Goal: Task Accomplishment & Management: Manage account settings

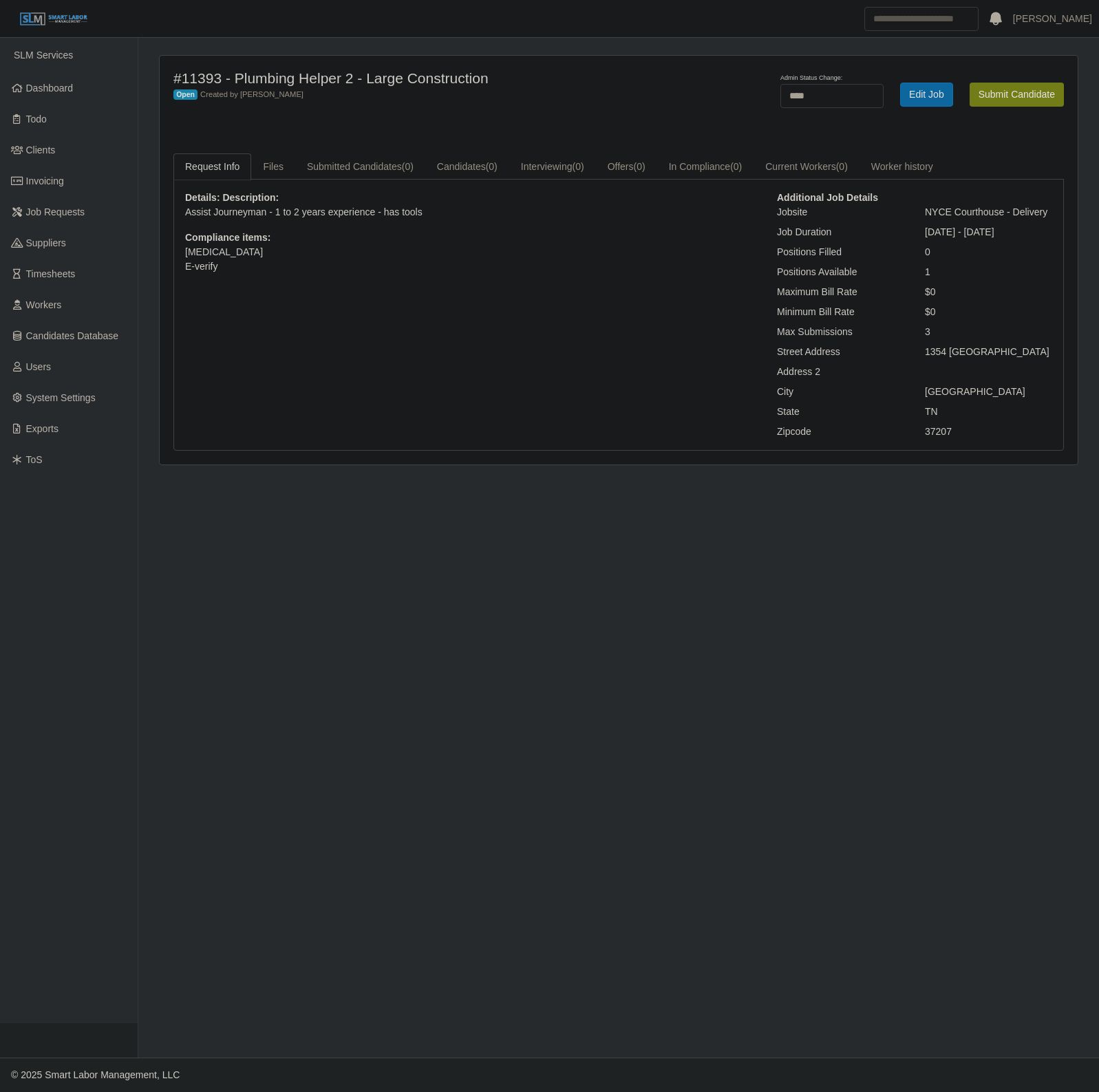
select select "****"
click at [593, 570] on main "#11393 - Plumbing Helper 2 - Large Construction Open Created by Barry Parker Ad…" at bounding box center [618, 547] width 960 height 1020
click at [88, 155] on link "Clients" at bounding box center [69, 150] width 138 height 31
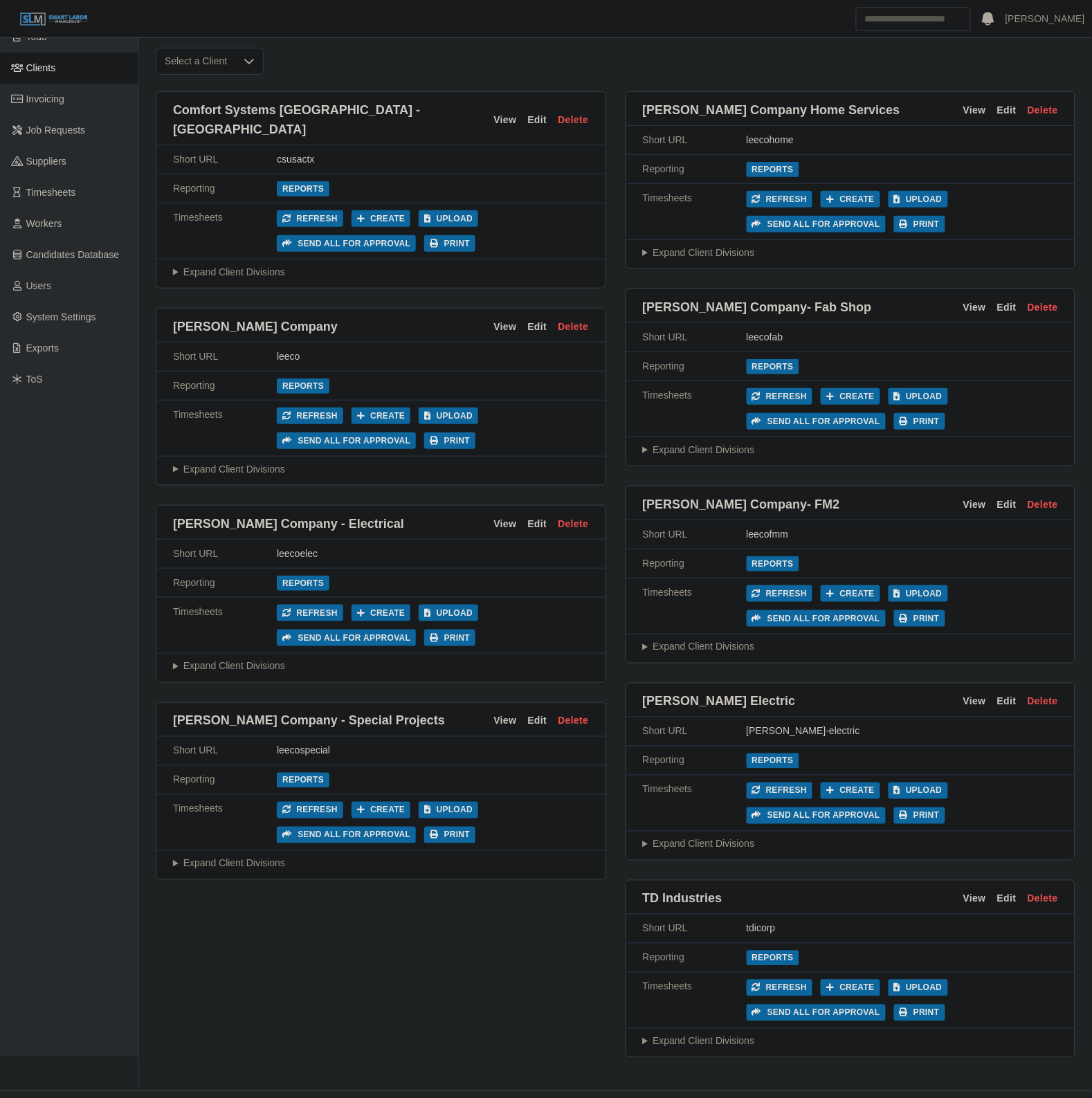
scroll to position [115, 0]
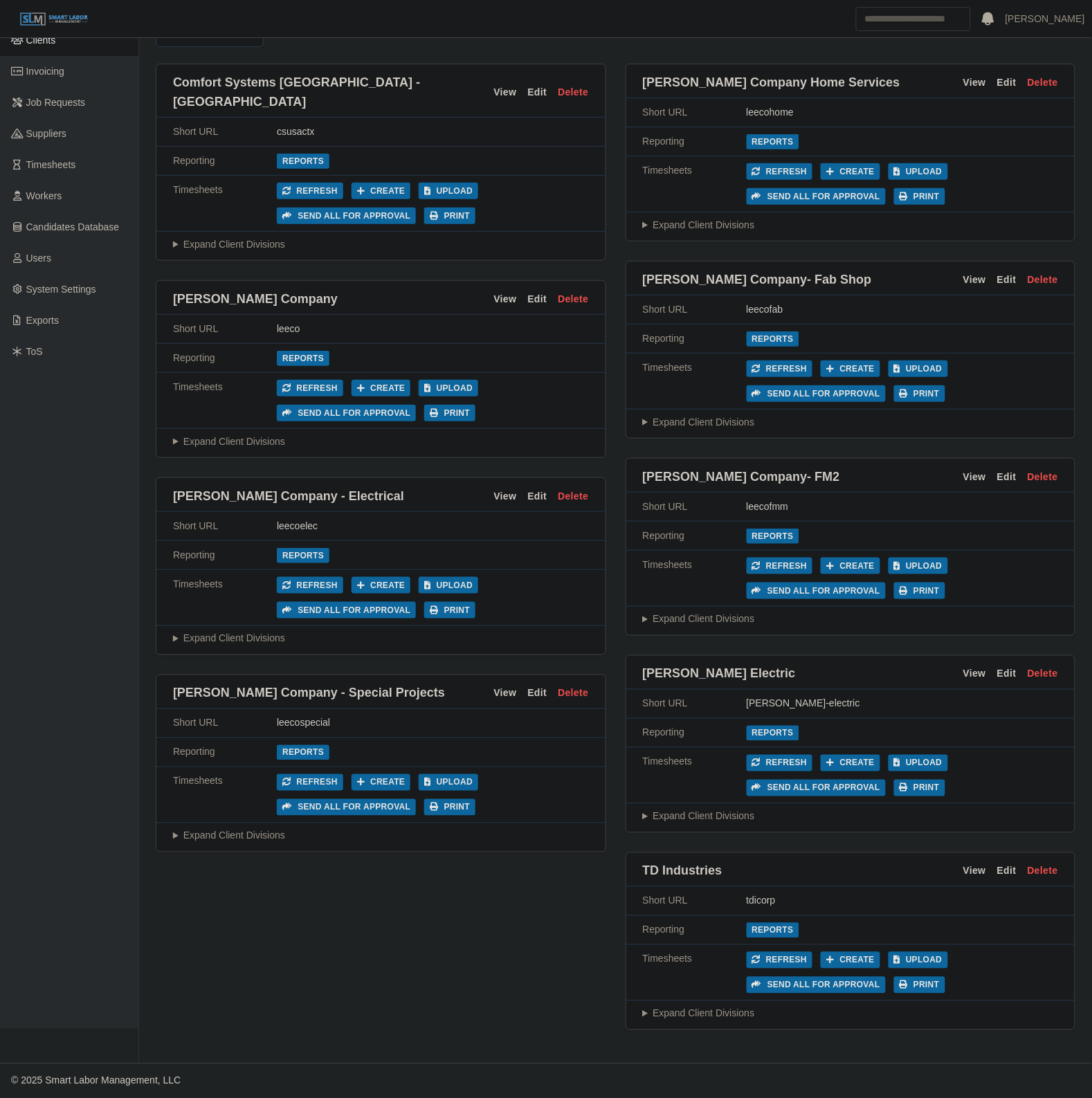
click at [710, 1007] on summary "Expand Client Divisions" at bounding box center [851, 1014] width 416 height 15
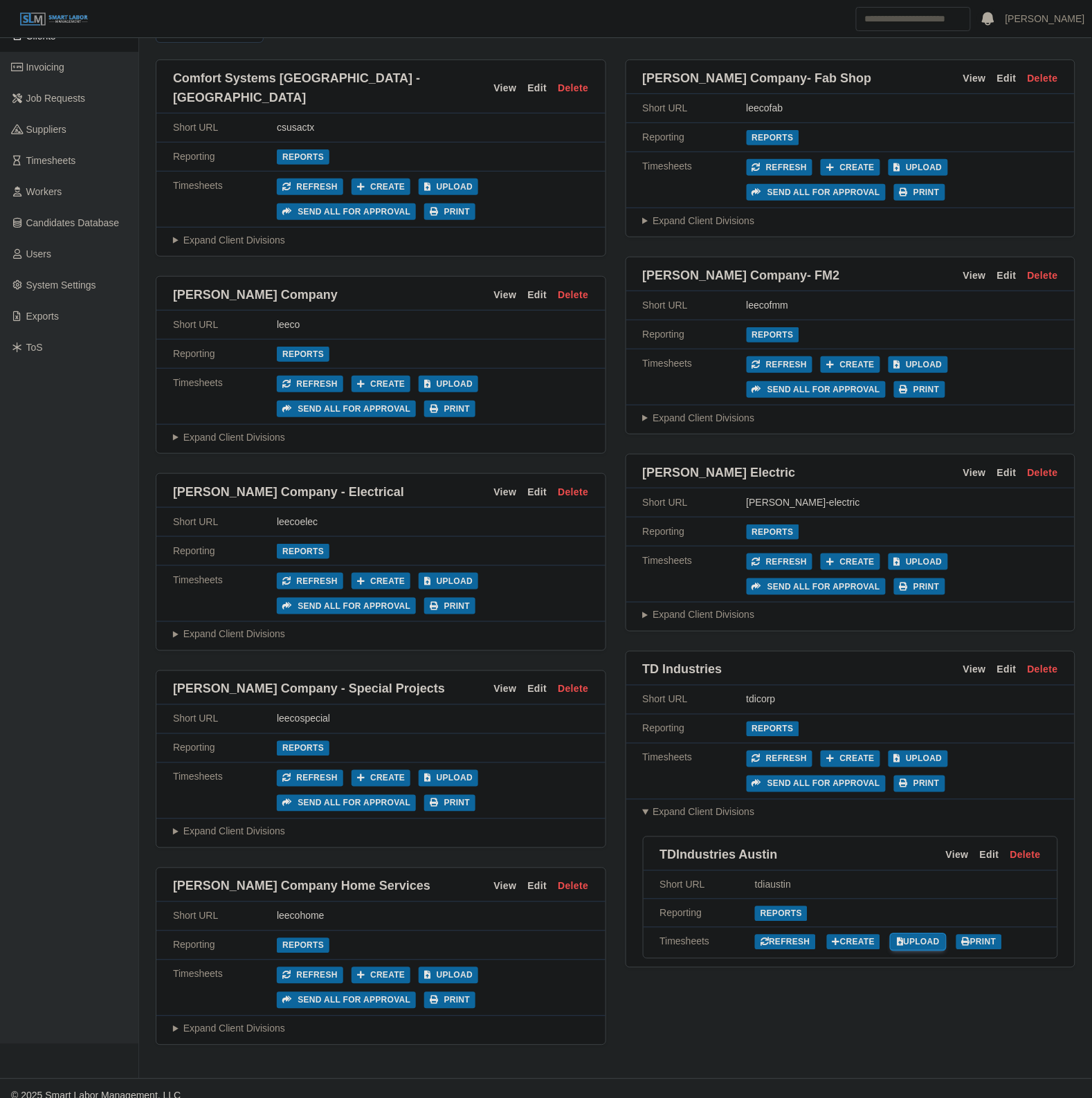
click at [929, 938] on link "Upload" at bounding box center [918, 943] width 54 height 15
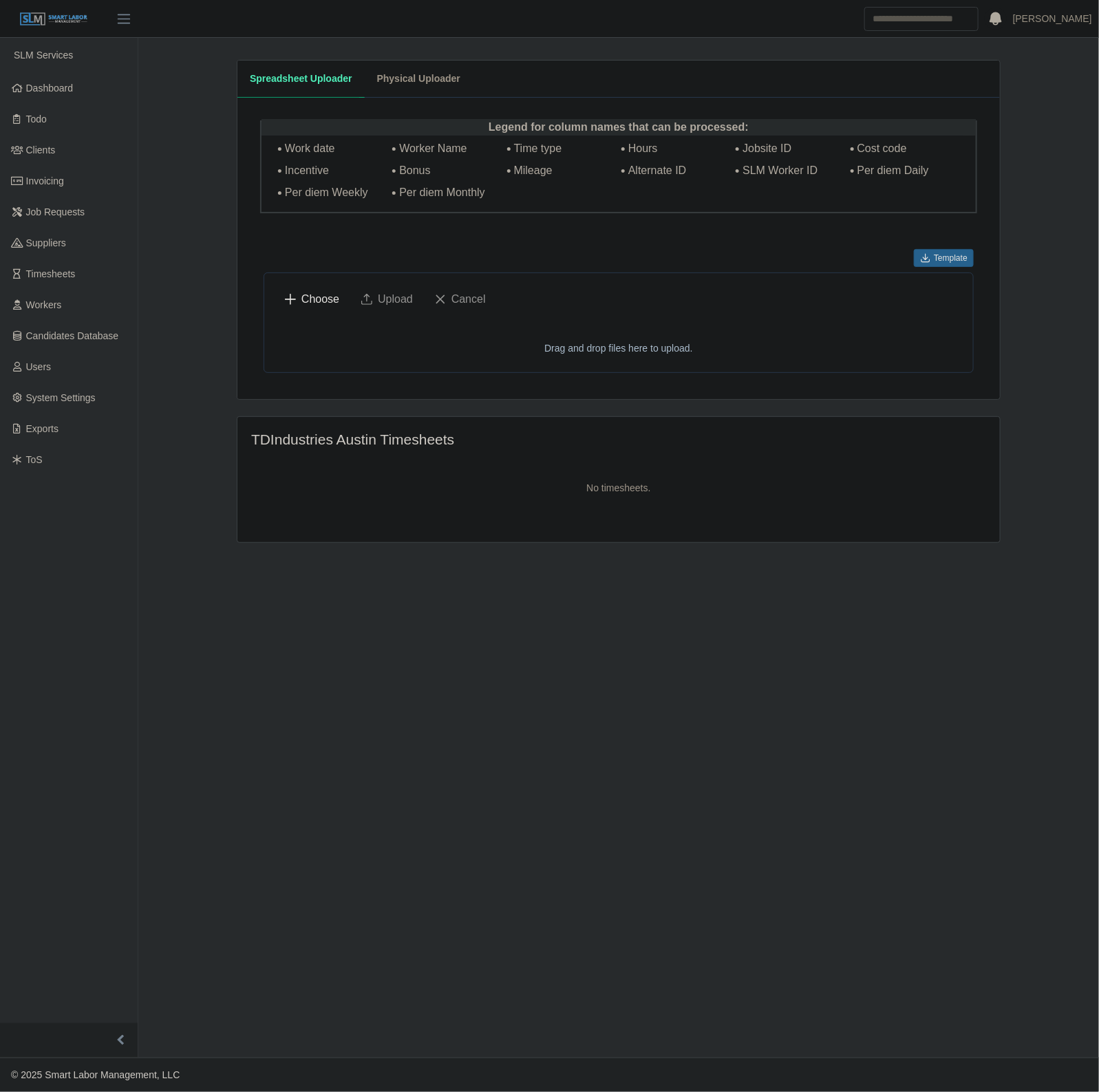
click at [299, 292] on button "Choose" at bounding box center [312, 299] width 71 height 28
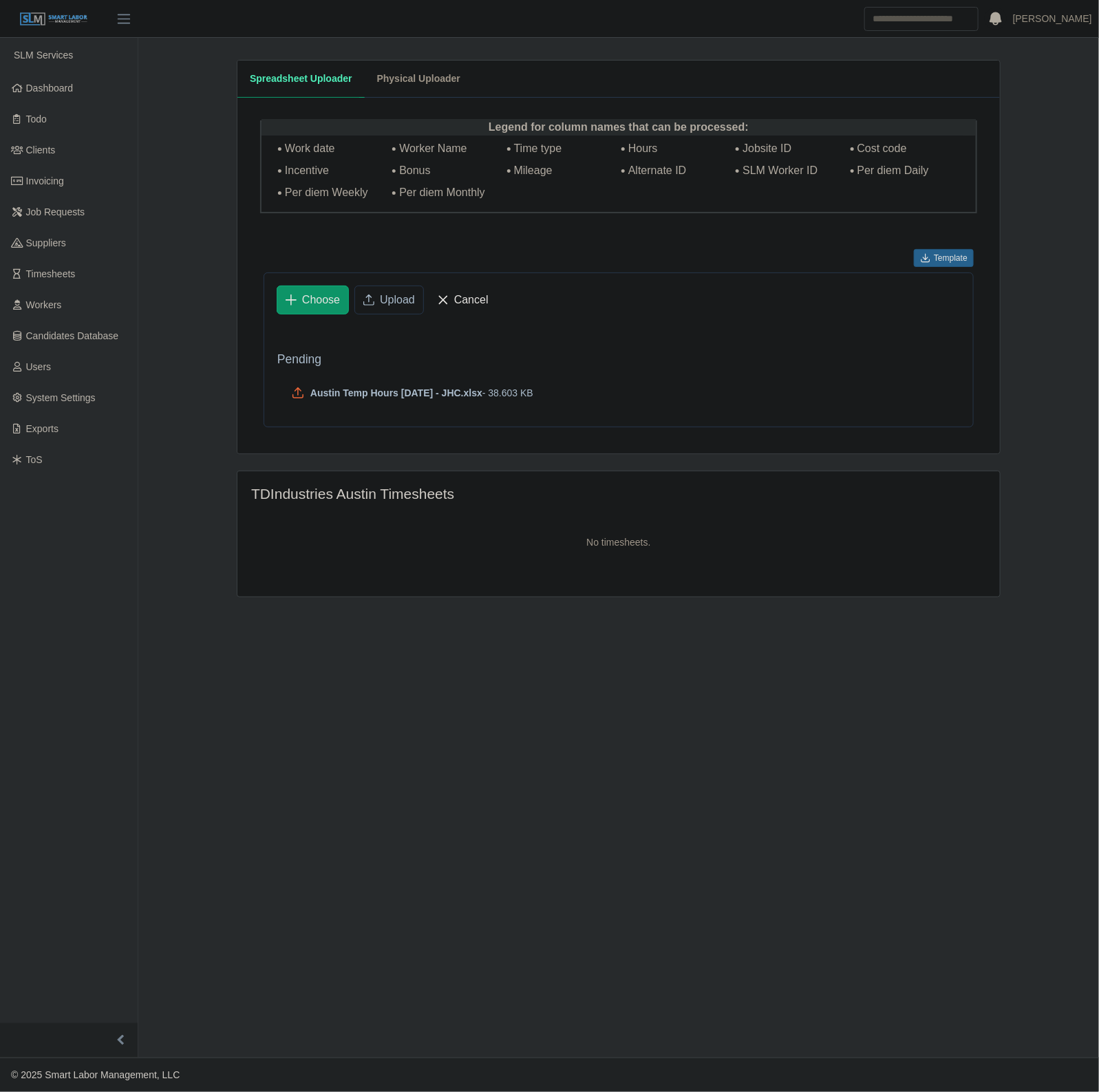
click at [380, 297] on span "Upload" at bounding box center [397, 300] width 35 height 17
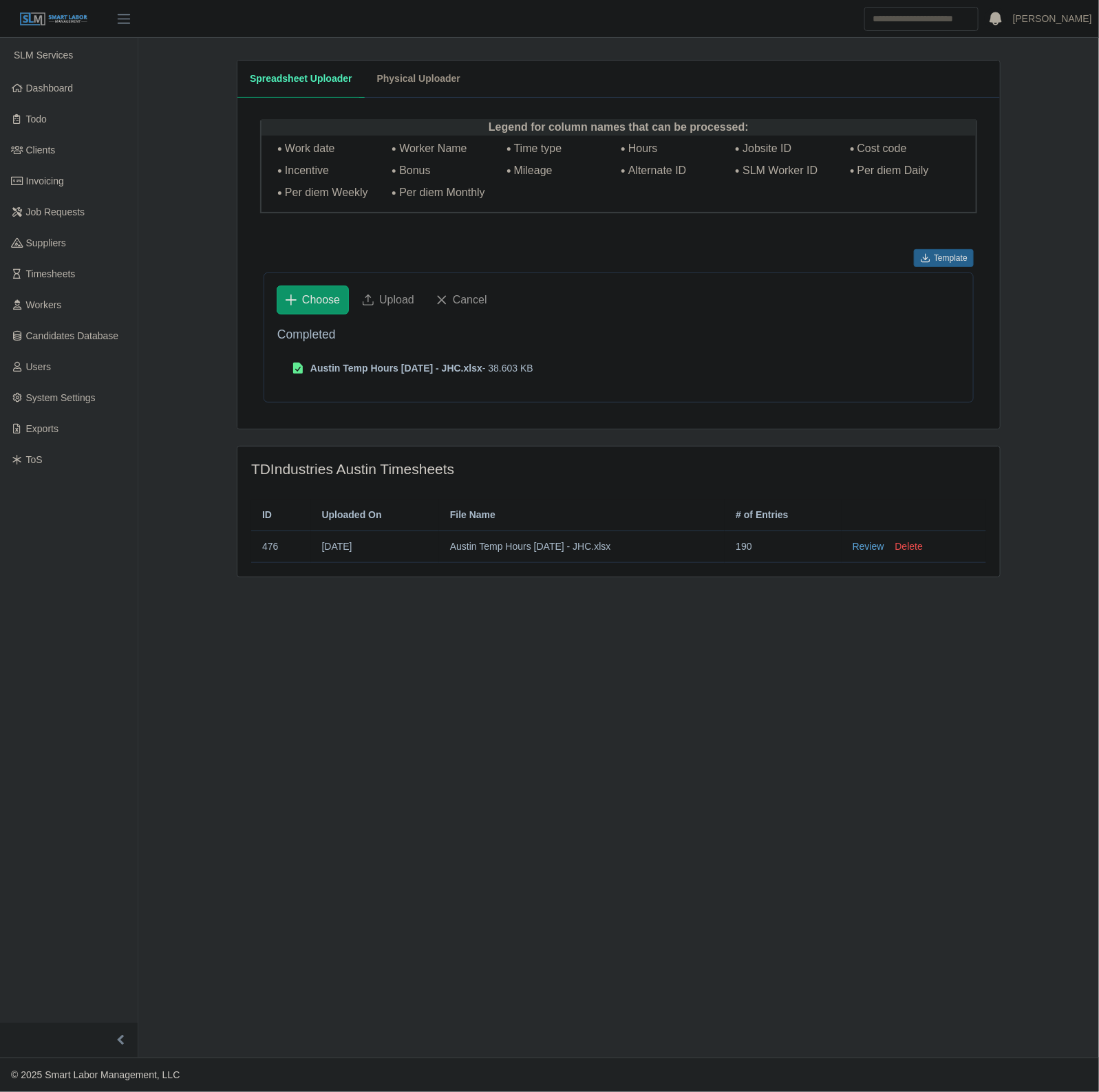
click at [869, 556] on td "Review Delete" at bounding box center [914, 547] width 145 height 31
click at [872, 549] on link "Review" at bounding box center [868, 547] width 31 height 15
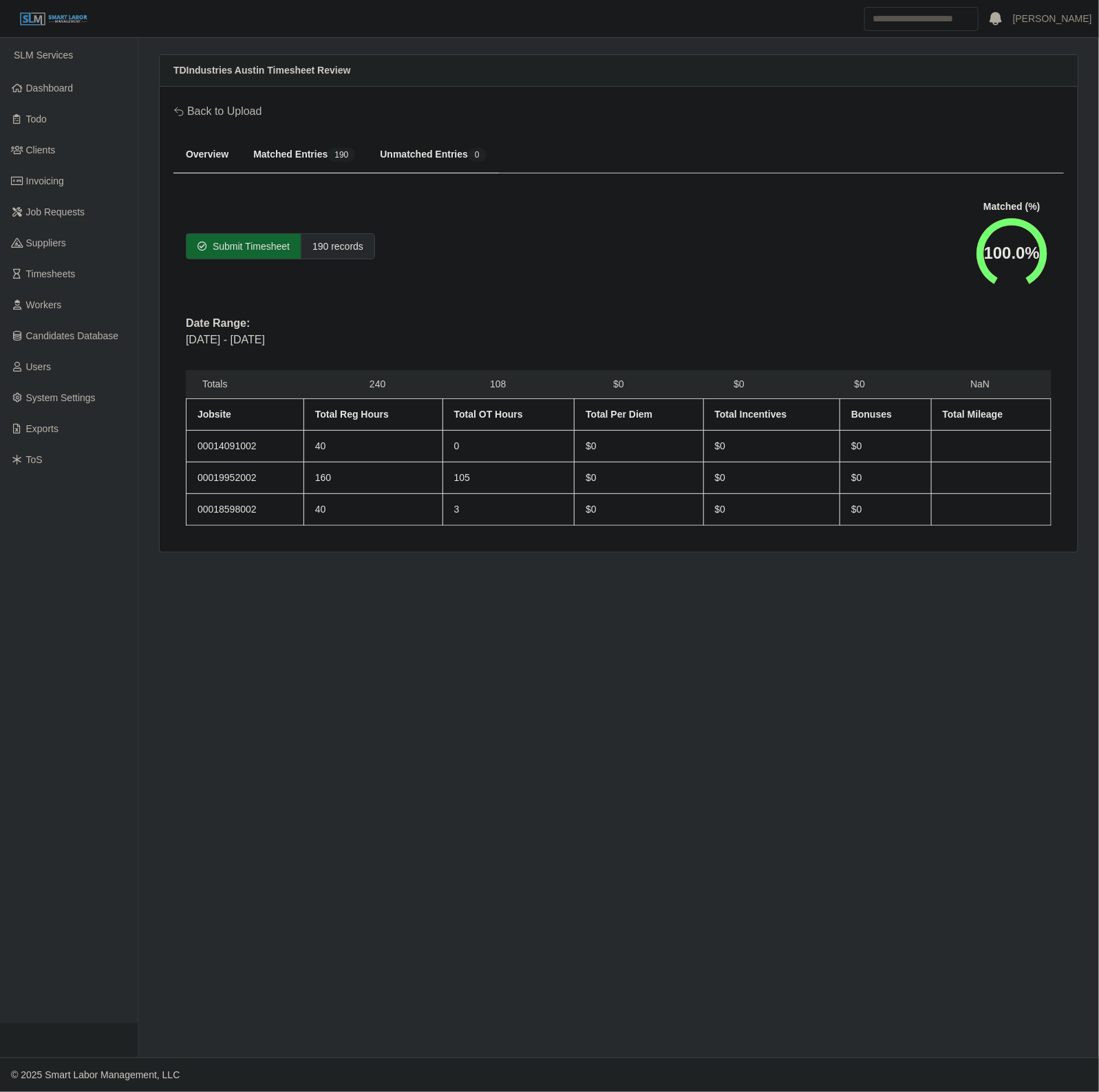
click at [233, 248] on span "Submit Timesheet" at bounding box center [251, 247] width 77 height 14
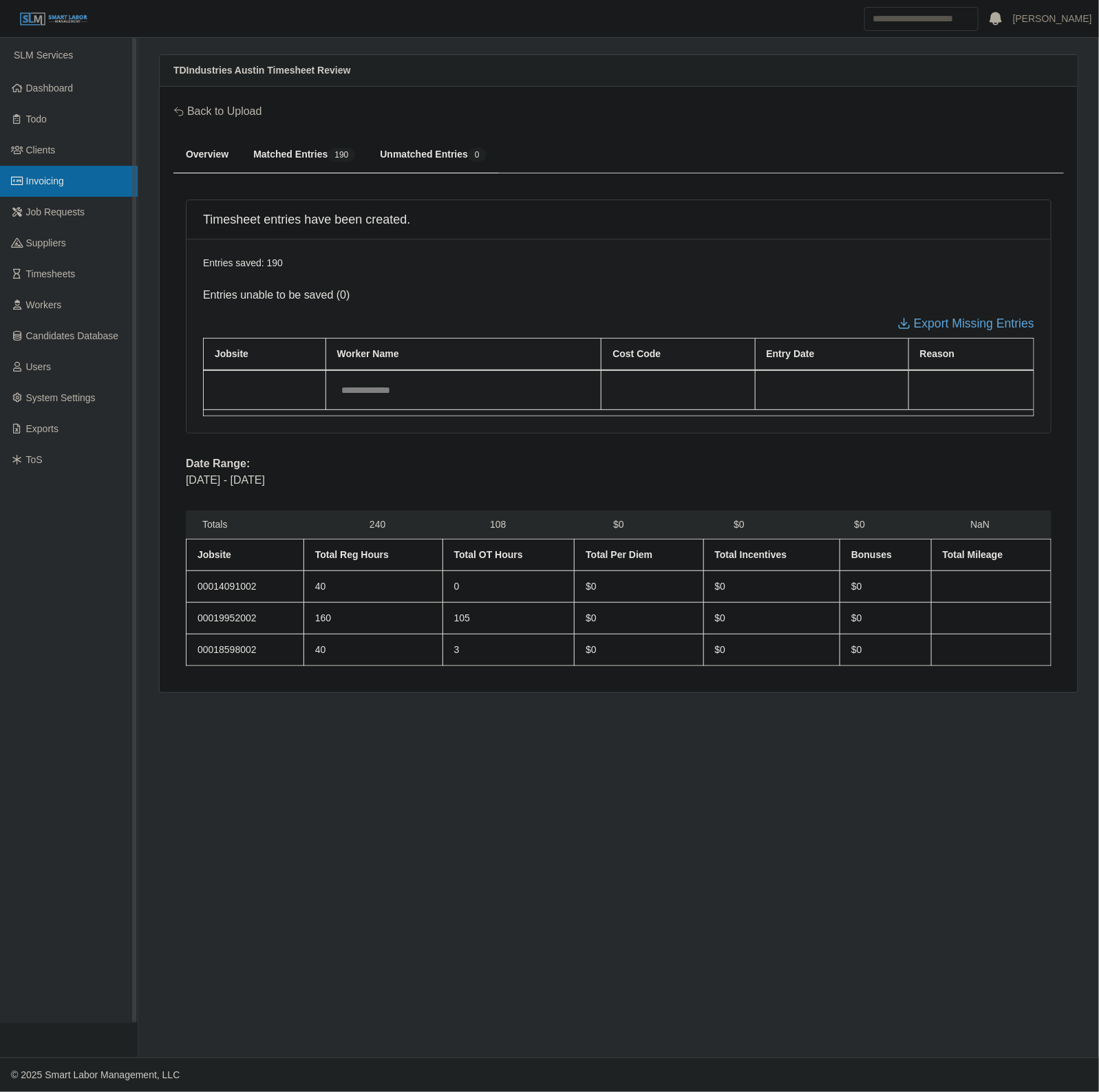
click at [53, 176] on span "Invoicing" at bounding box center [45, 181] width 38 height 11
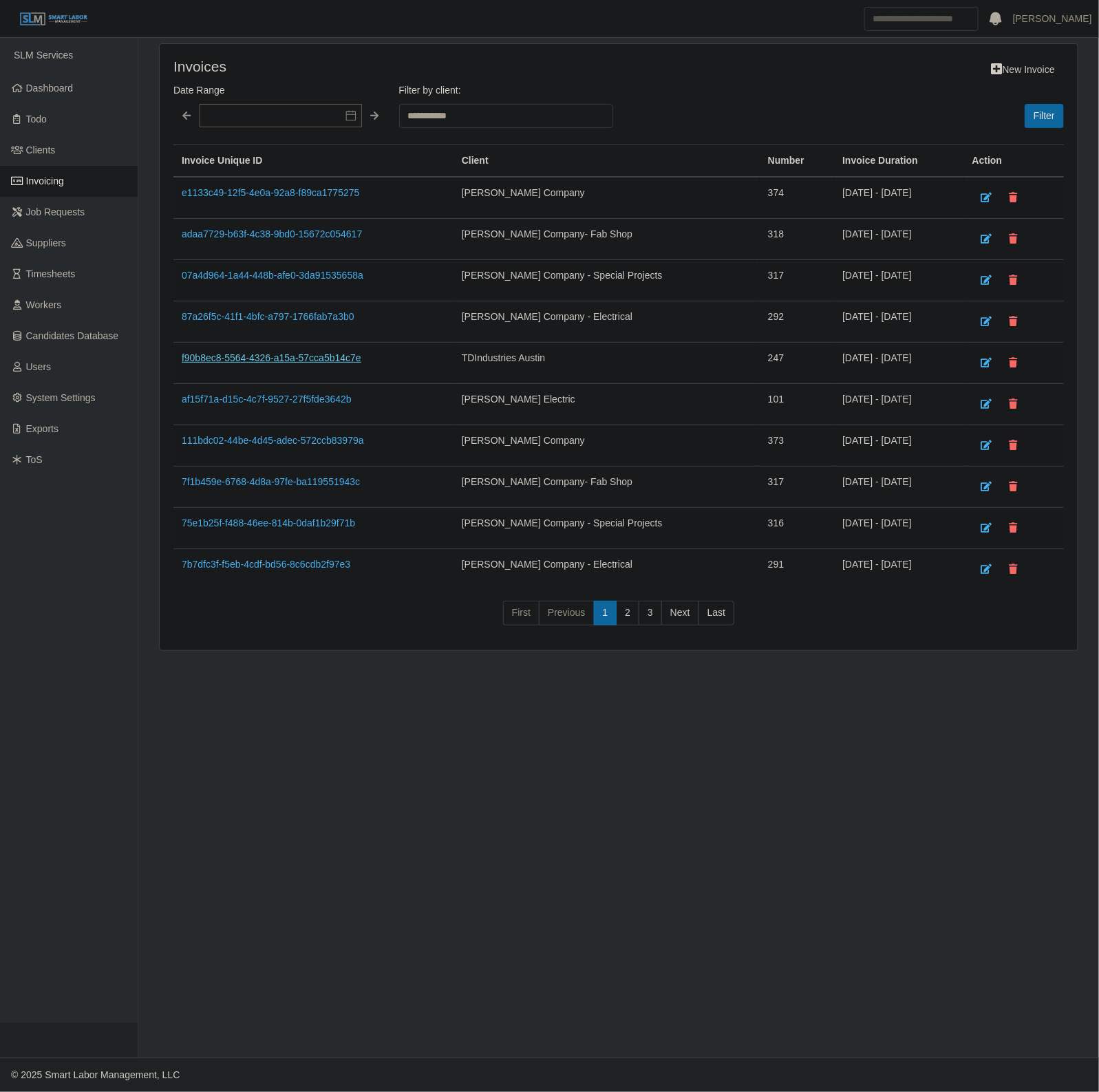
click at [283, 359] on link "f90b8ec8-5564-4326-a15a-57cca5b14c7e" at bounding box center [272, 358] width 180 height 11
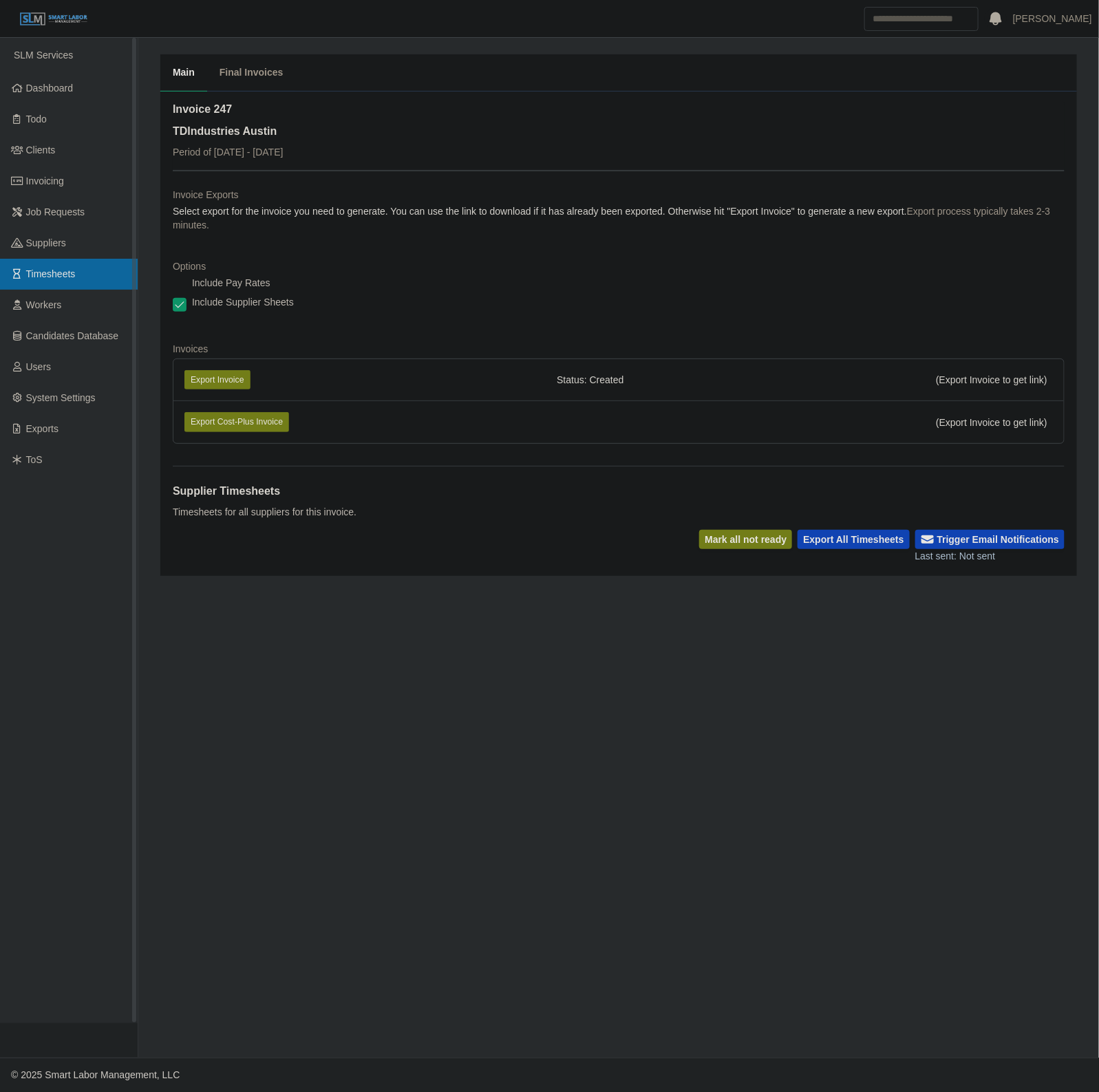
click at [38, 265] on link "Timesheets" at bounding box center [69, 274] width 138 height 31
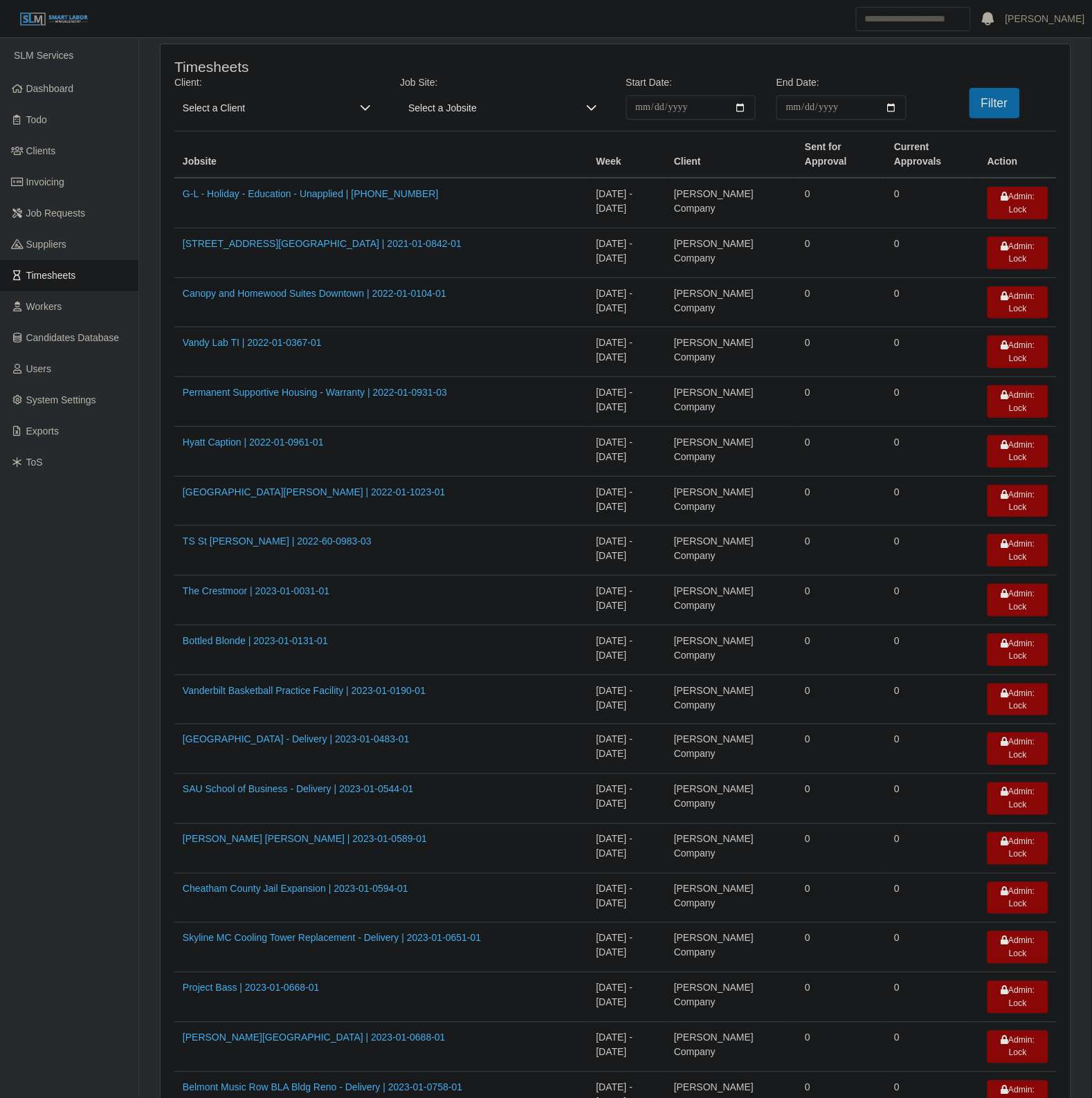
click at [268, 101] on span "Select a Client" at bounding box center [263, 107] width 177 height 25
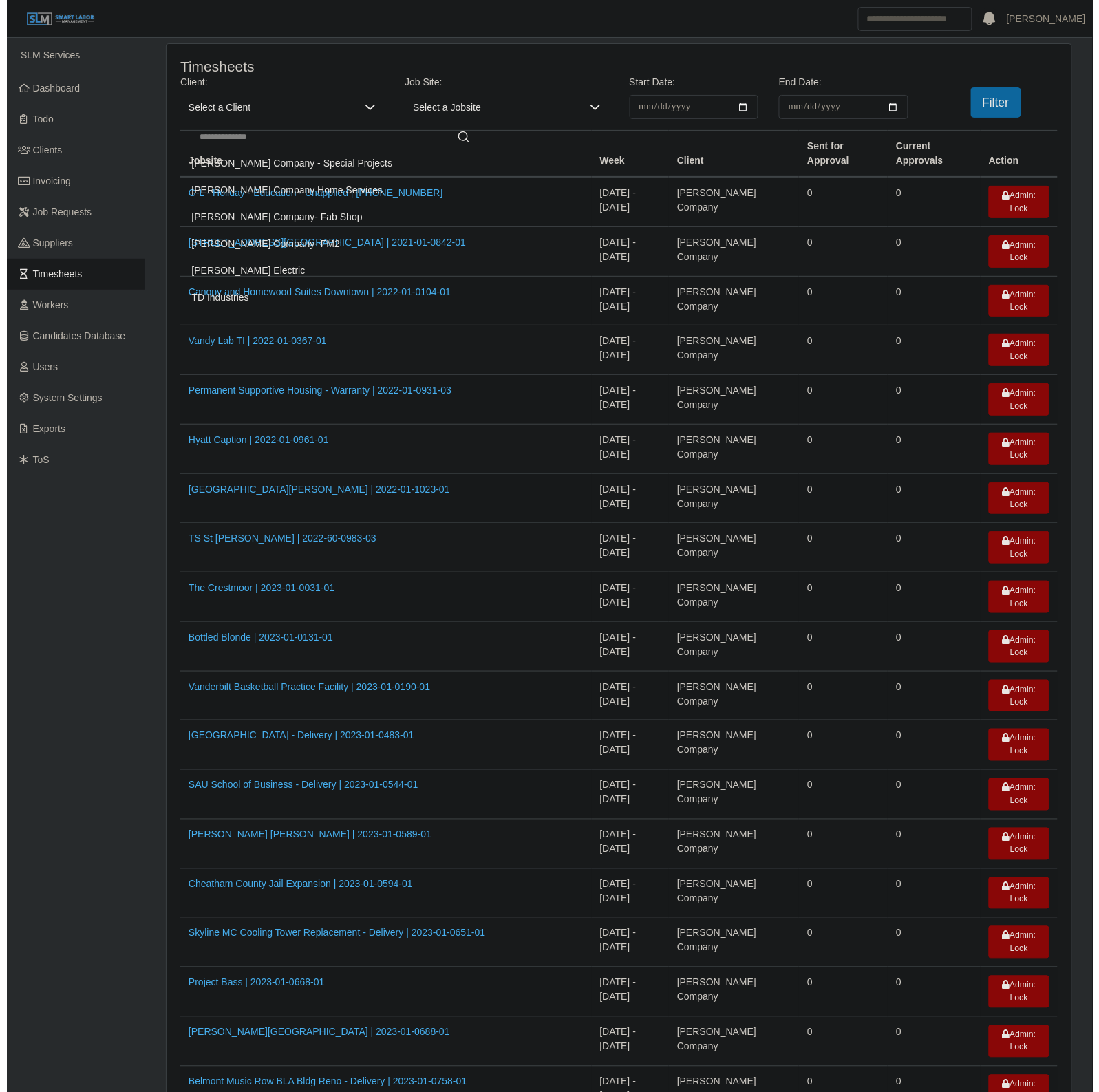
scroll to position [118, 0]
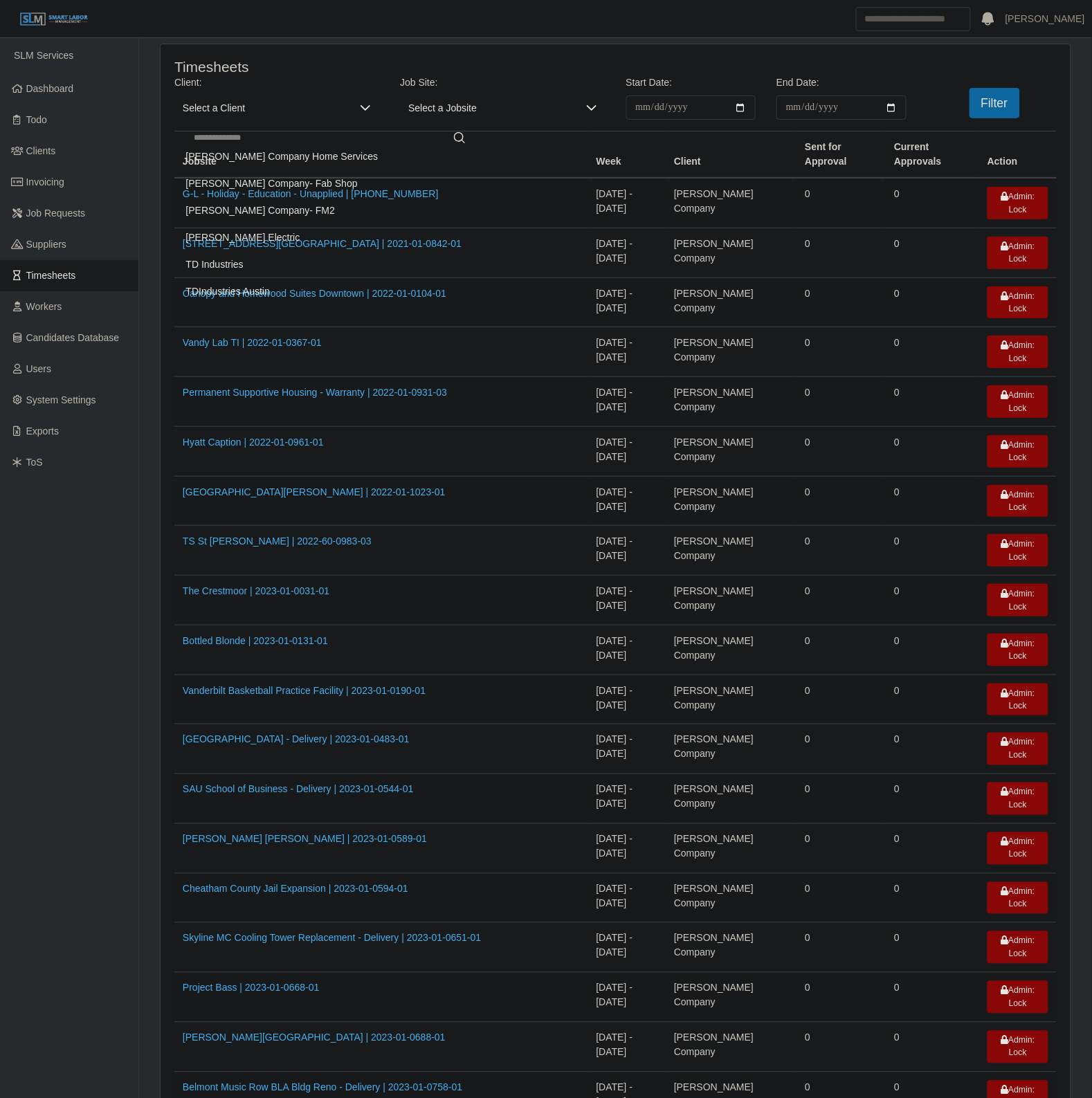
click at [261, 298] on span "TDIndustries Austin" at bounding box center [228, 291] width 84 height 15
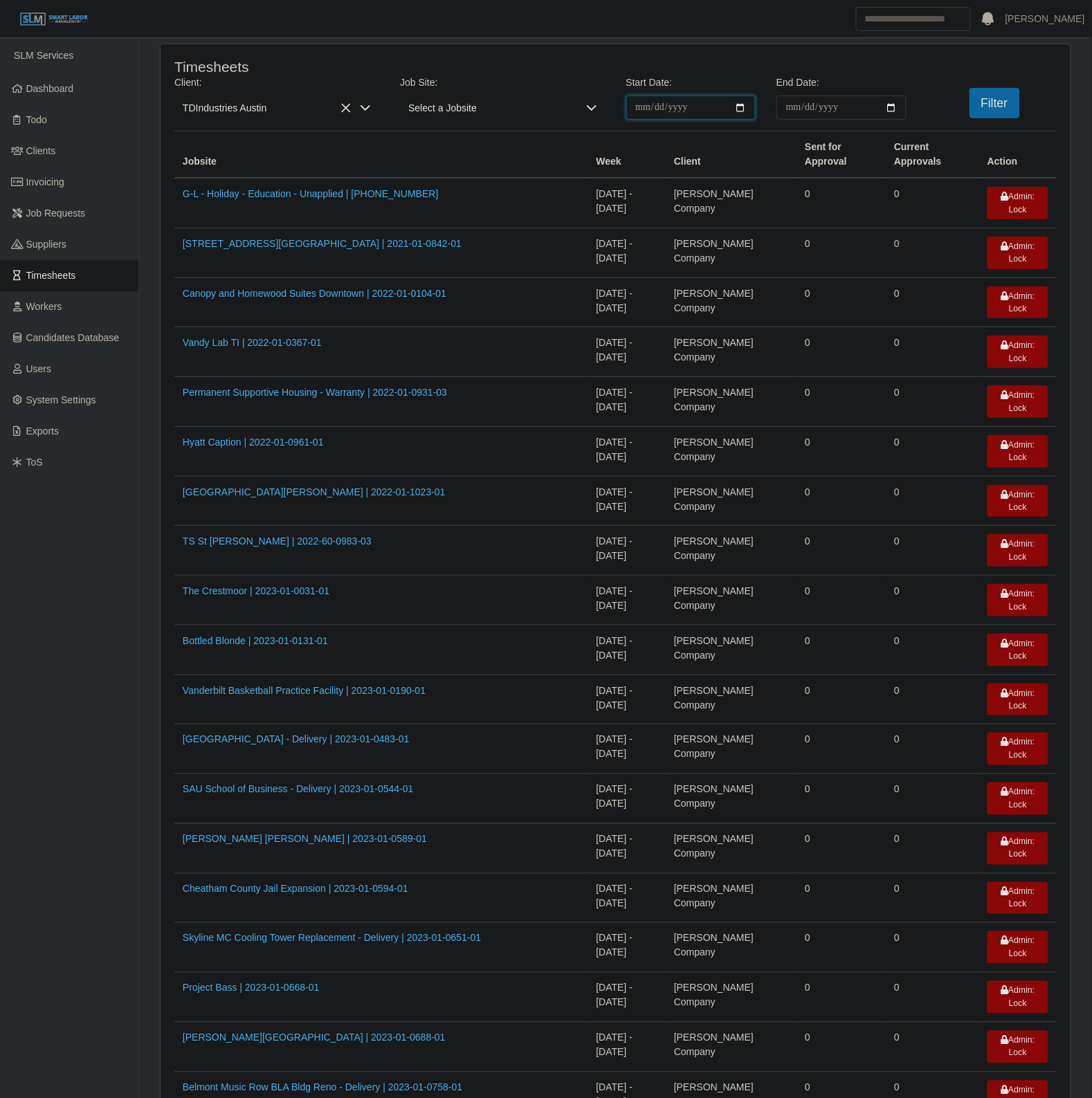
click at [742, 107] on input "**********" at bounding box center [691, 107] width 130 height 25
type input "**********"
click at [894, 100] on input "End Date:" at bounding box center [842, 107] width 130 height 25
click at [890, 109] on input "End Date:" at bounding box center [842, 107] width 130 height 25
type input "**********"
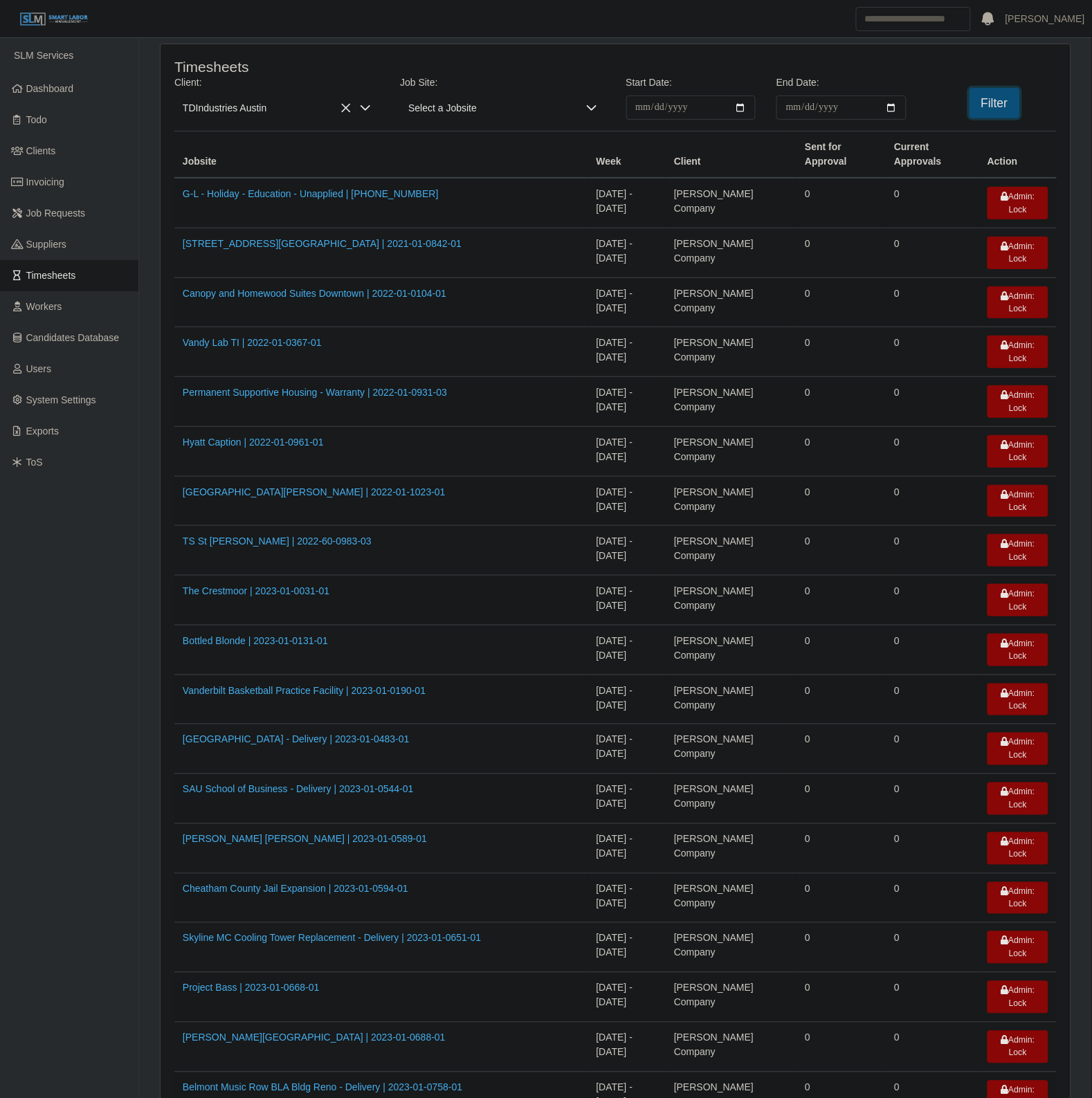
click at [983, 104] on button "Filter" at bounding box center [995, 102] width 50 height 30
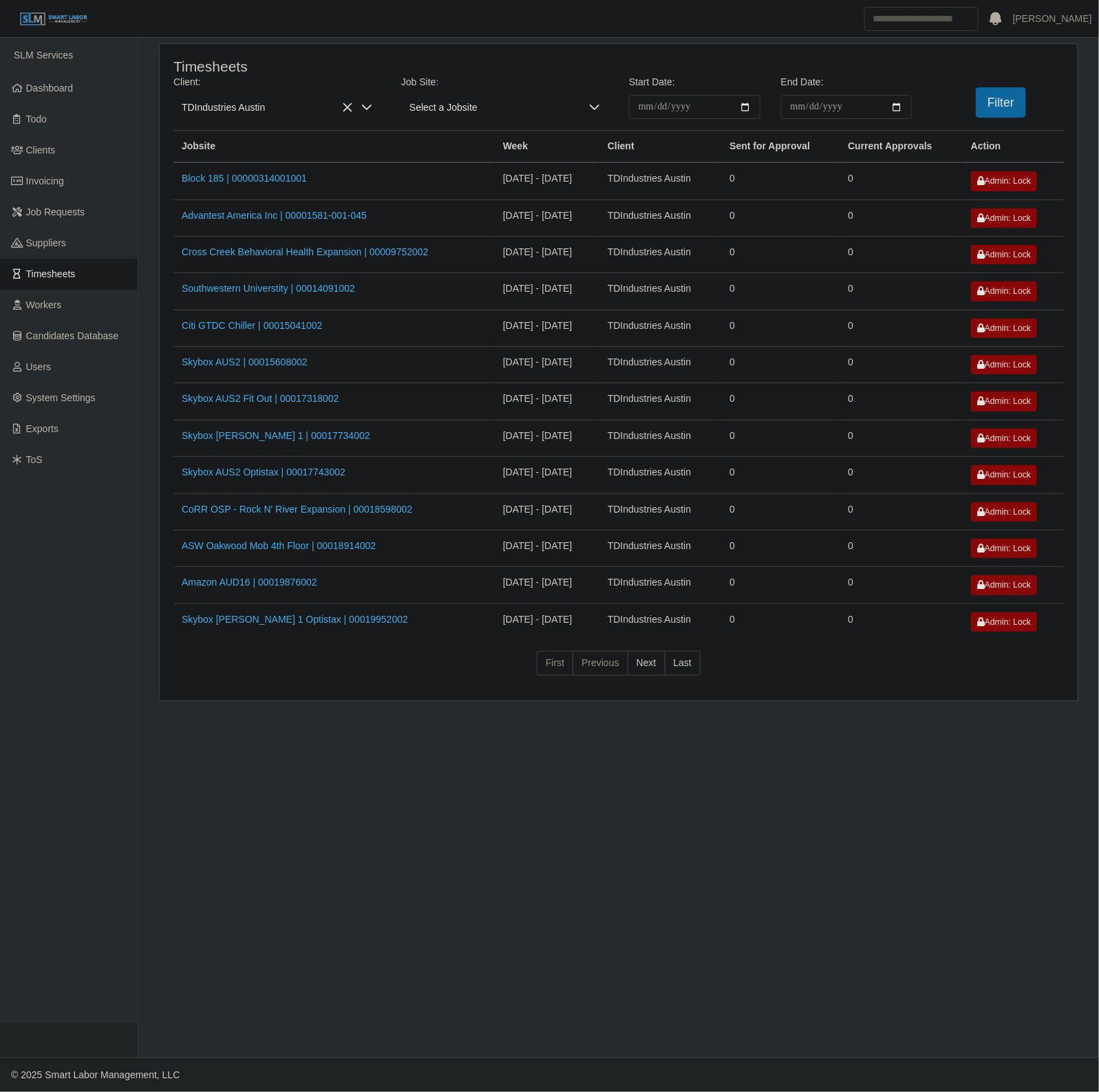
click at [671, 778] on main "**********" at bounding box center [618, 547] width 960 height 1020
click at [73, 176] on link "Invoicing" at bounding box center [69, 181] width 138 height 31
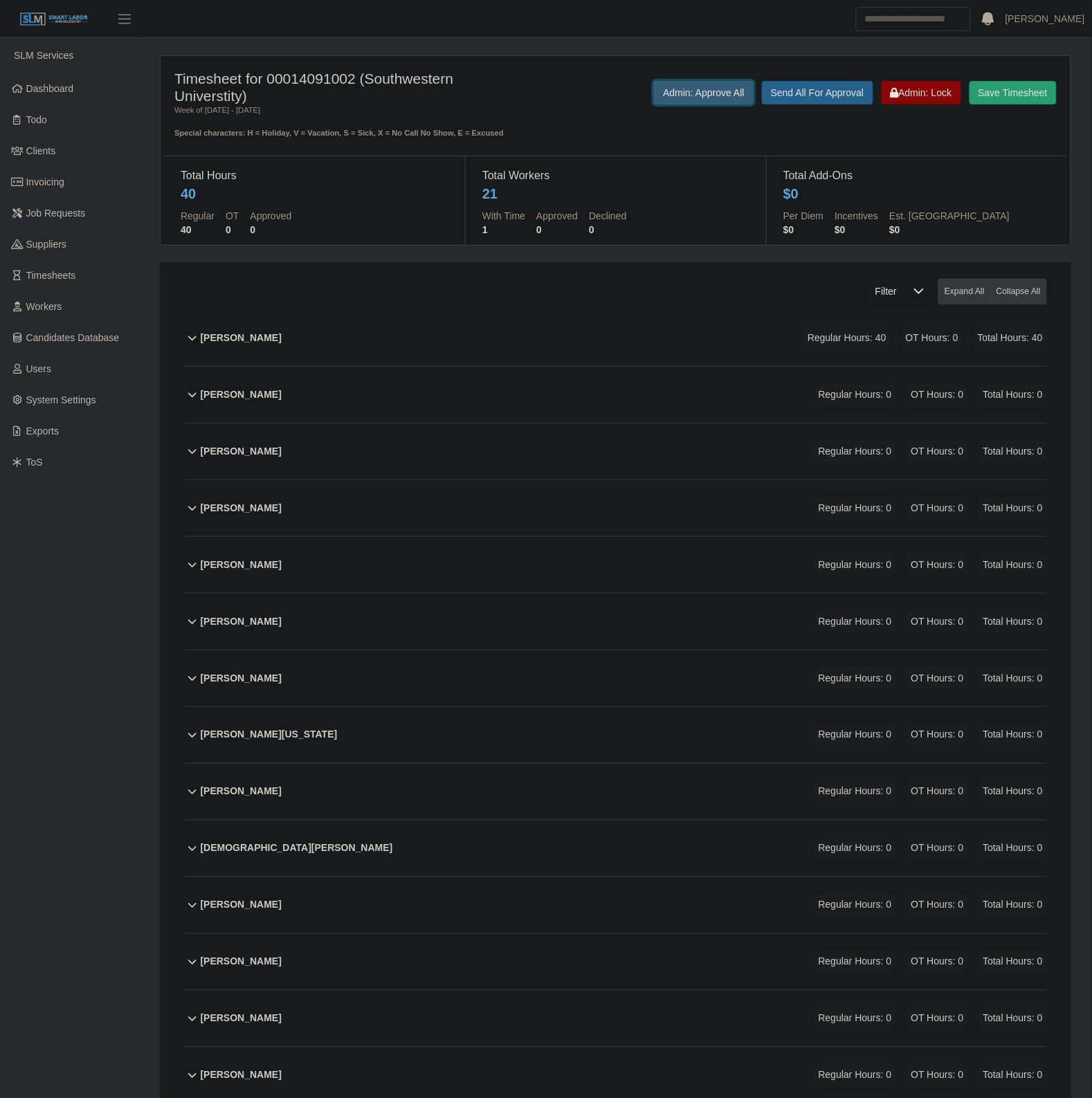
click at [679, 97] on button "Admin: Approve All" at bounding box center [704, 93] width 99 height 24
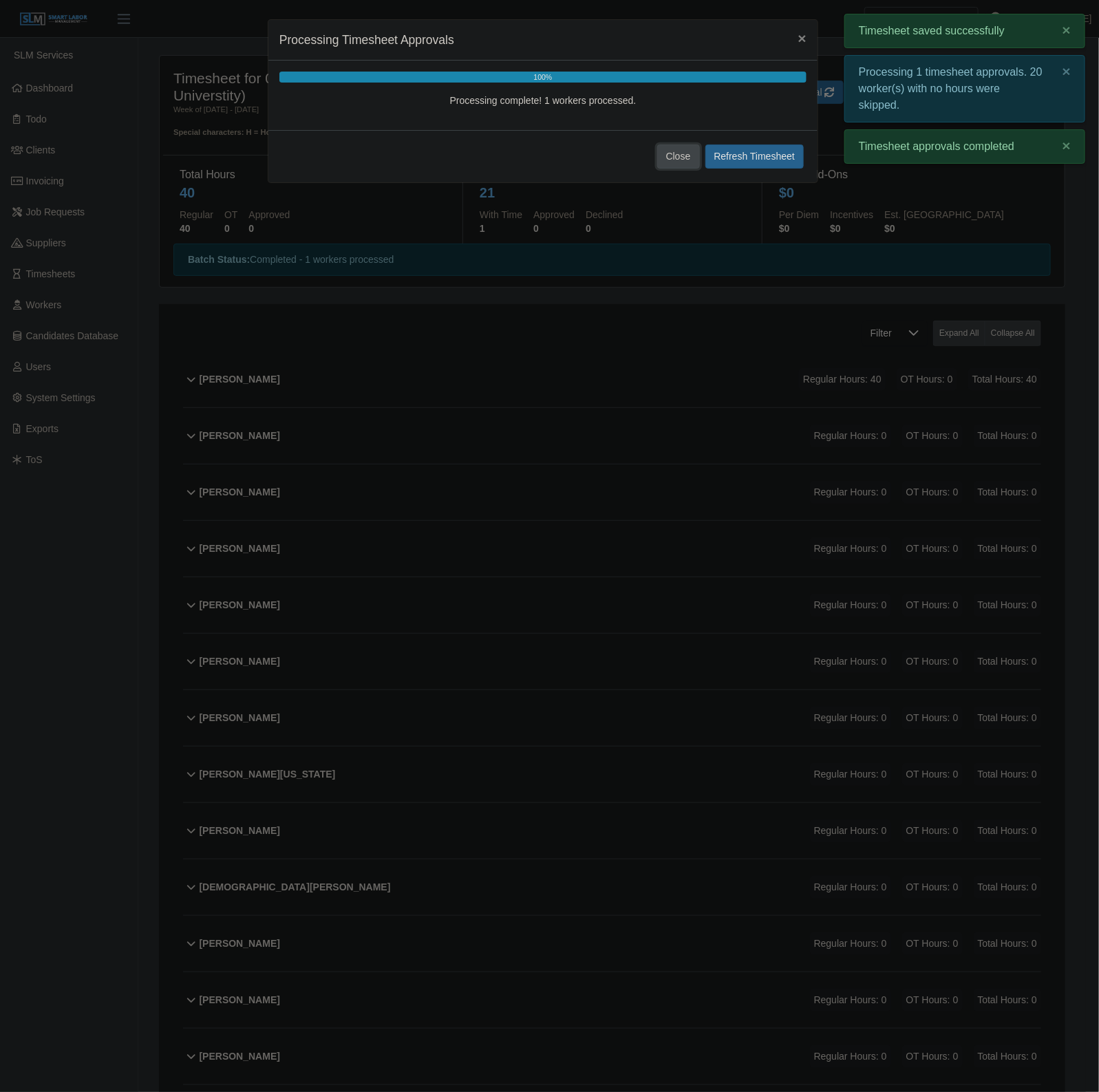
click at [679, 159] on button "Close" at bounding box center [678, 157] width 42 height 24
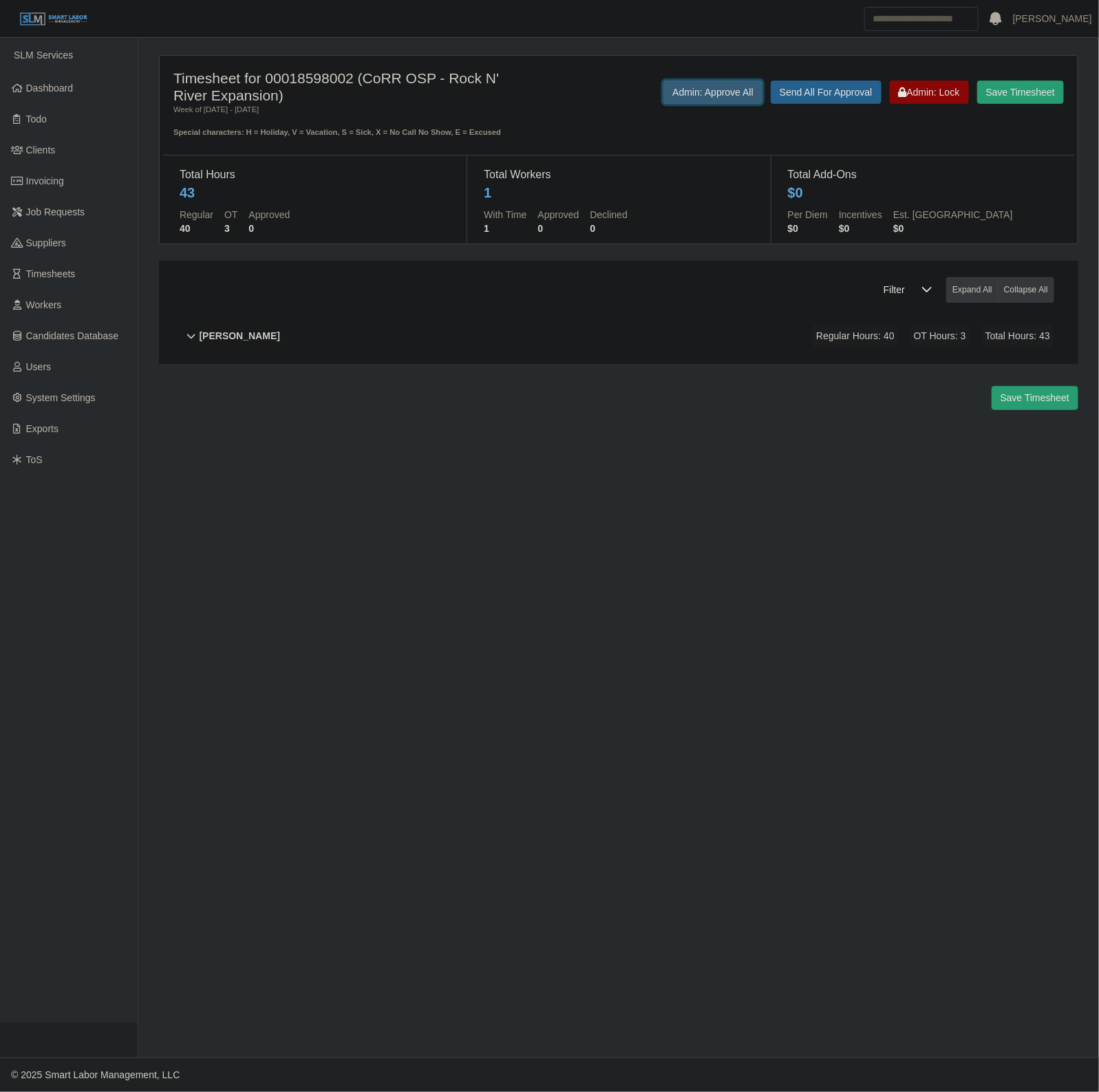
click at [676, 83] on button "Admin: Approve All" at bounding box center [713, 93] width 99 height 24
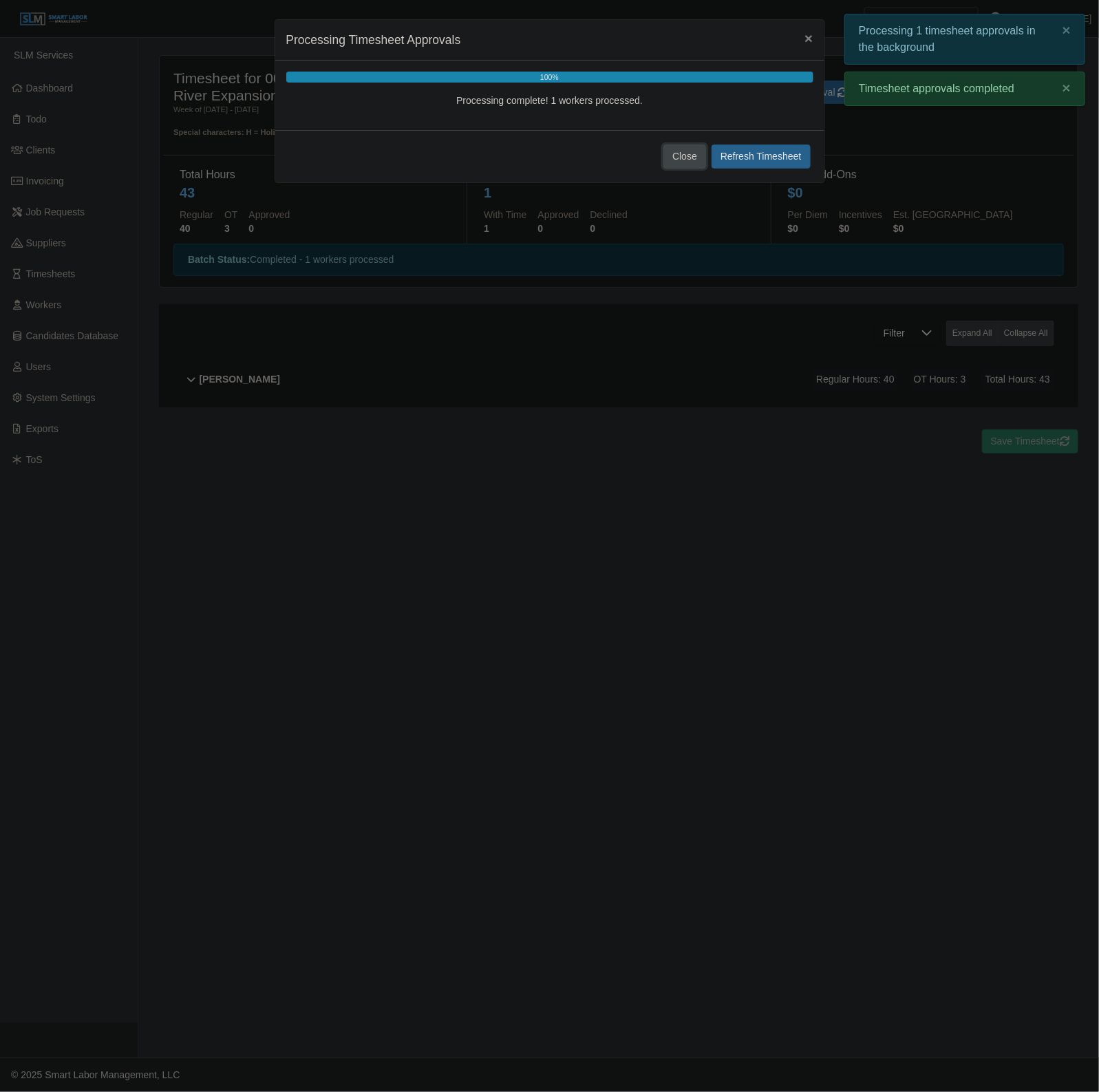
click at [678, 162] on button "Close" at bounding box center [685, 157] width 42 height 24
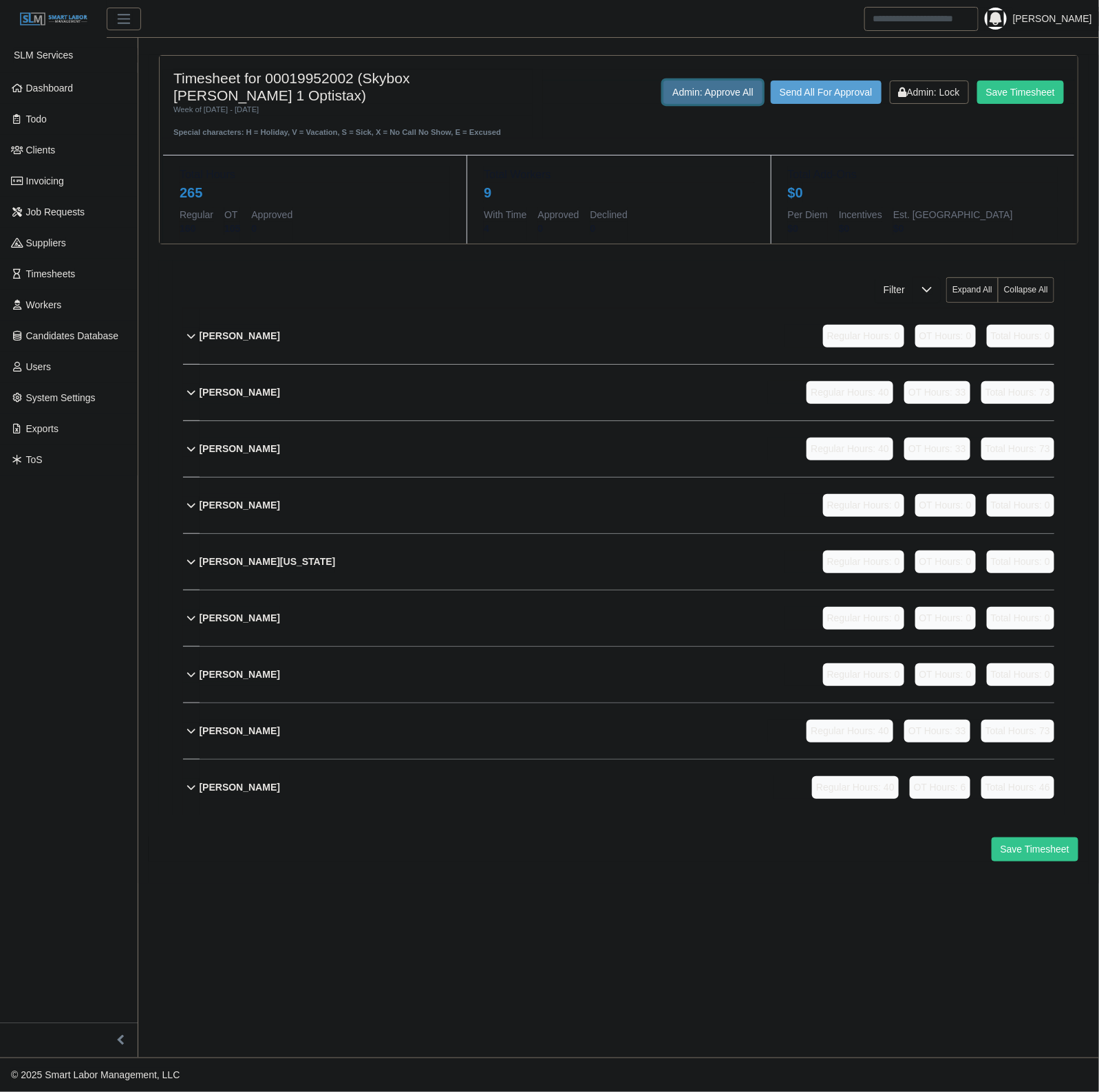
click at [708, 95] on button "Admin: Approve All" at bounding box center [713, 93] width 99 height 24
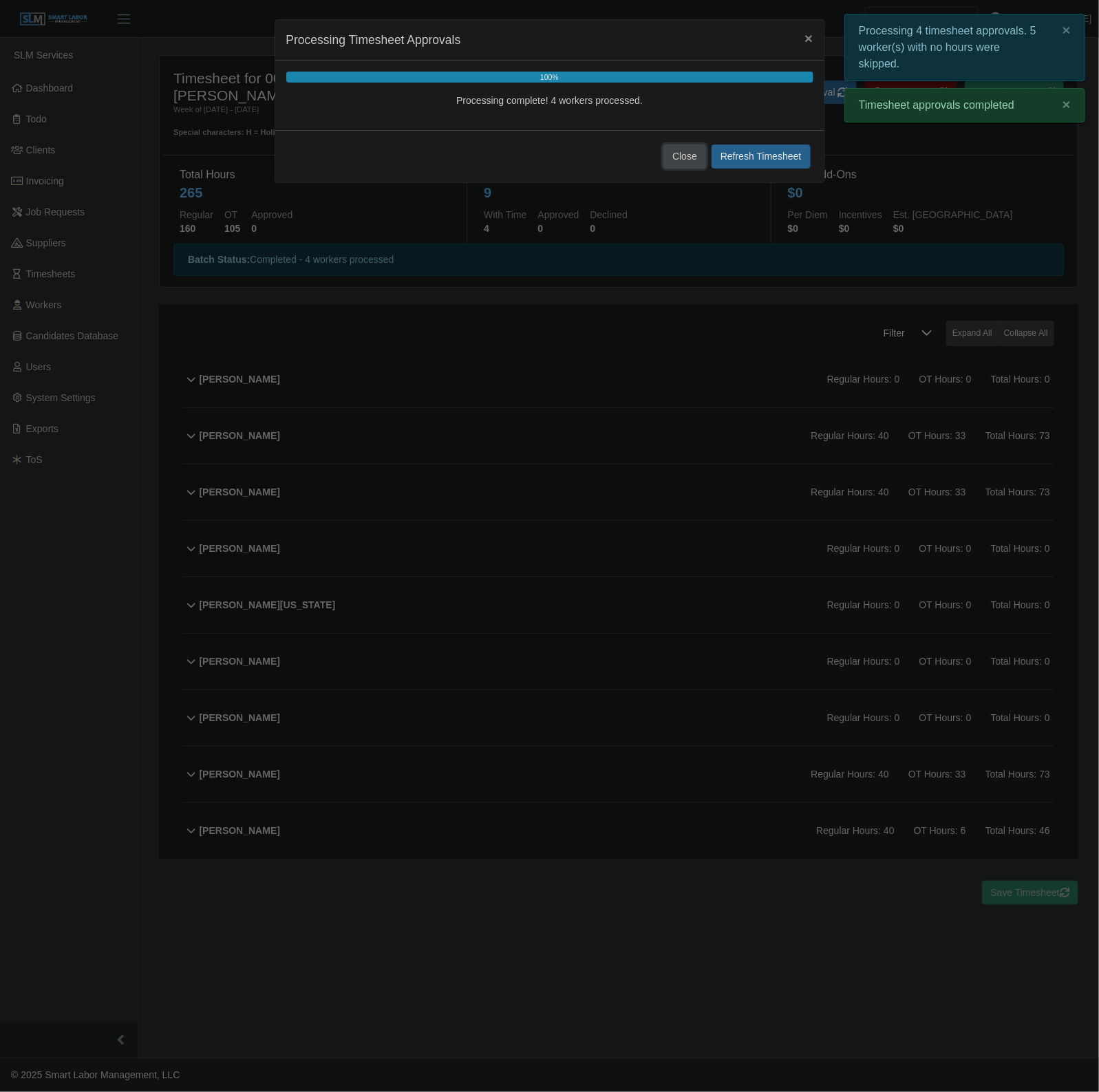
click at [683, 158] on button "Close" at bounding box center [685, 157] width 42 height 24
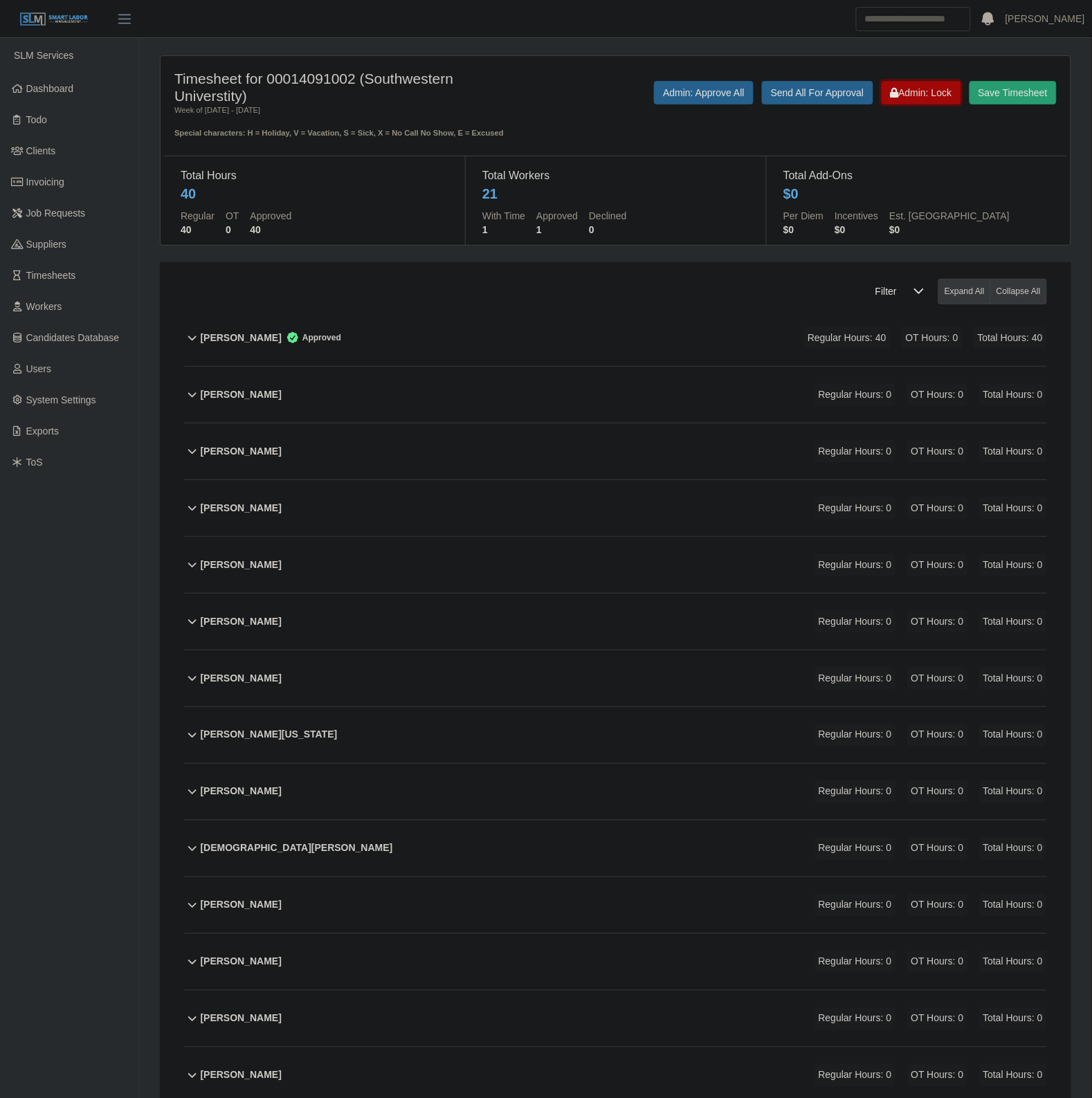
click at [906, 90] on span "Admin: Lock" at bounding box center [922, 93] width 62 height 11
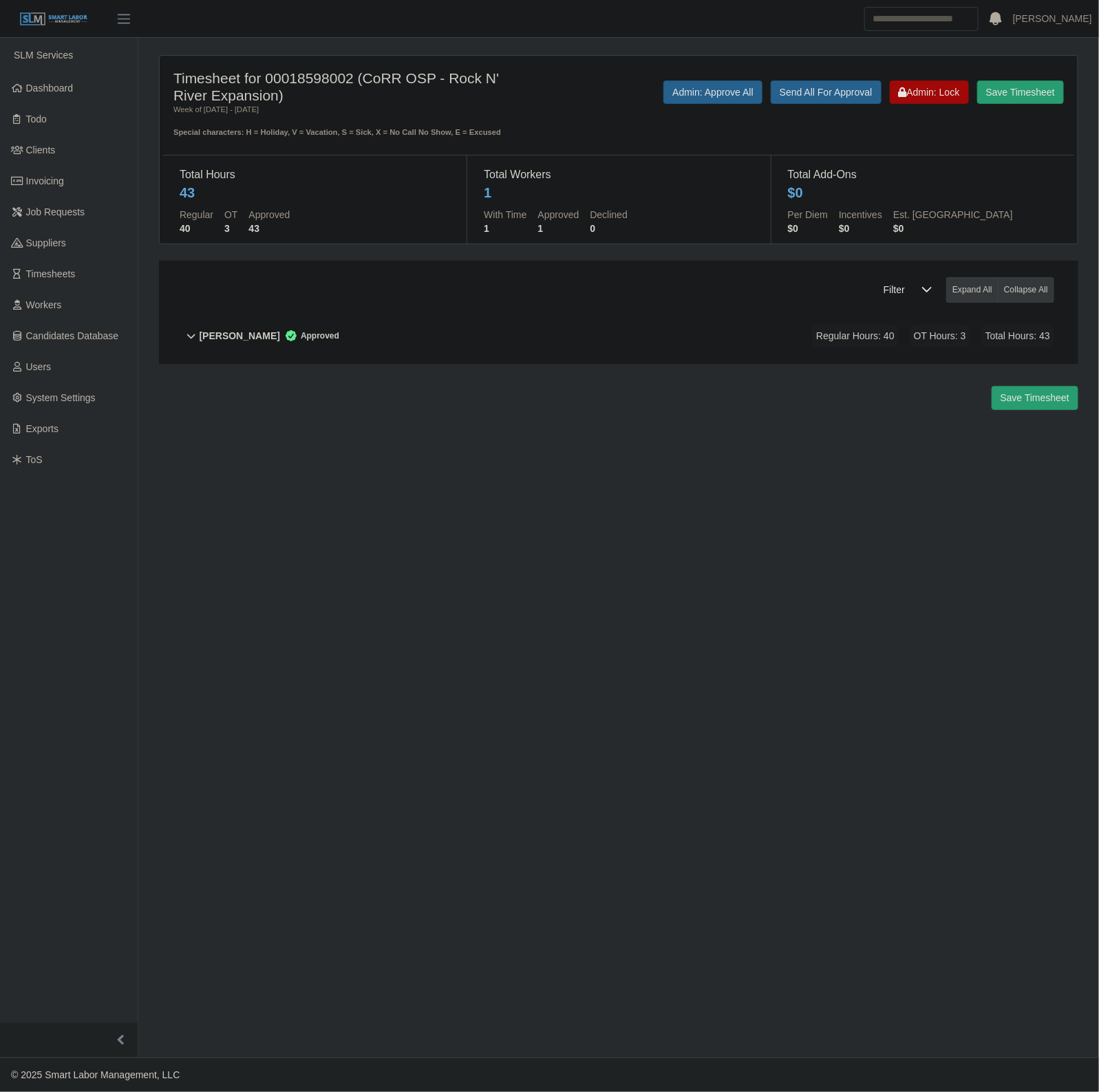
drag, startPoint x: 916, startPoint y: 73, endPoint x: 914, endPoint y: 93, distance: 20.1
click at [916, 77] on div "Timesheet for 00018598002 (CoRR OSP - Rock N' River Expansion) Week of [DATE] -…" at bounding box center [618, 104] width 911 height 69
click at [914, 93] on span "Admin: Lock" at bounding box center [929, 93] width 61 height 11
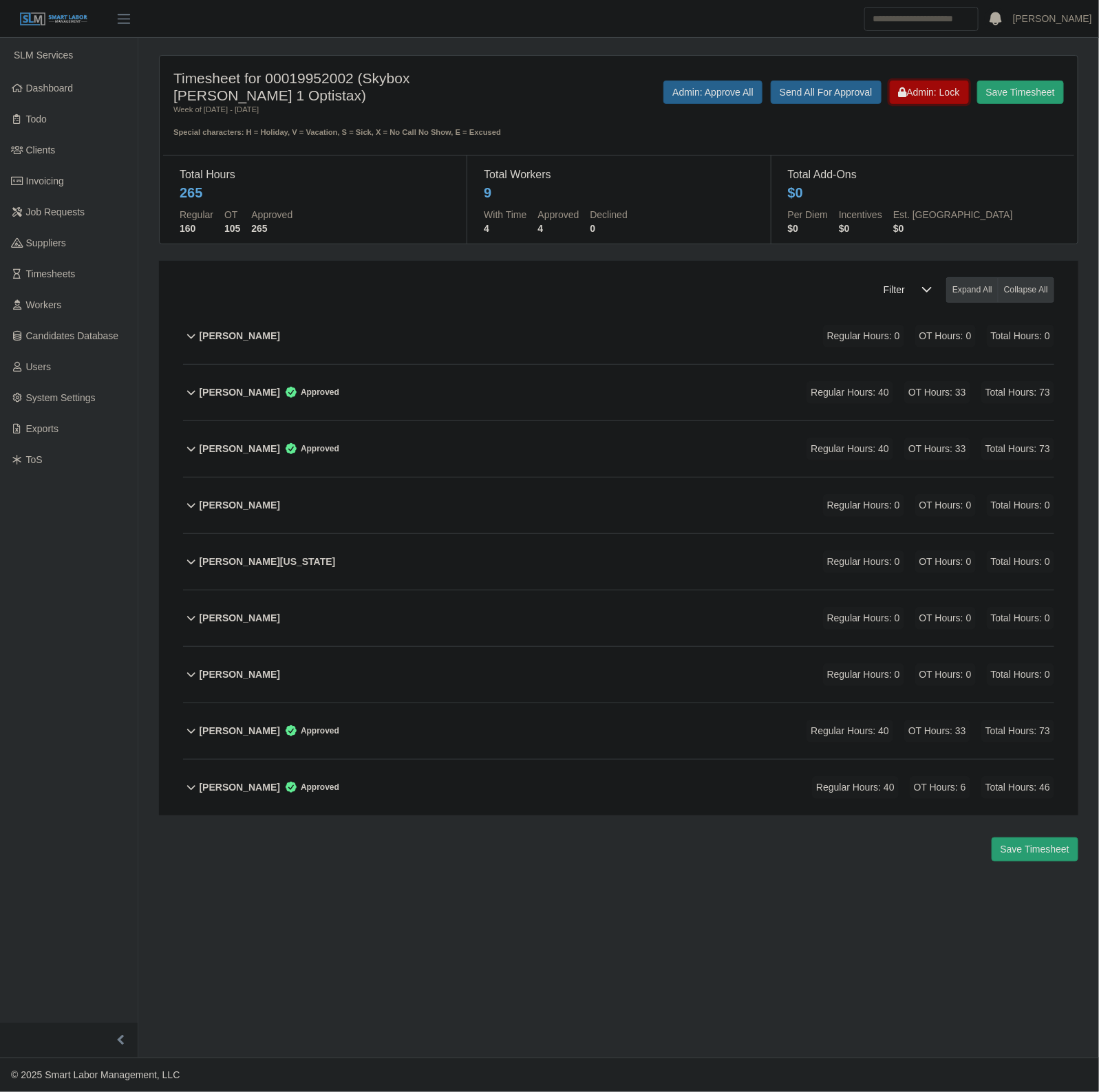
drag, startPoint x: 951, startPoint y: 85, endPoint x: 764, endPoint y: 1, distance: 205.0
click at [951, 85] on button "Admin: Lock" at bounding box center [930, 93] width 79 height 24
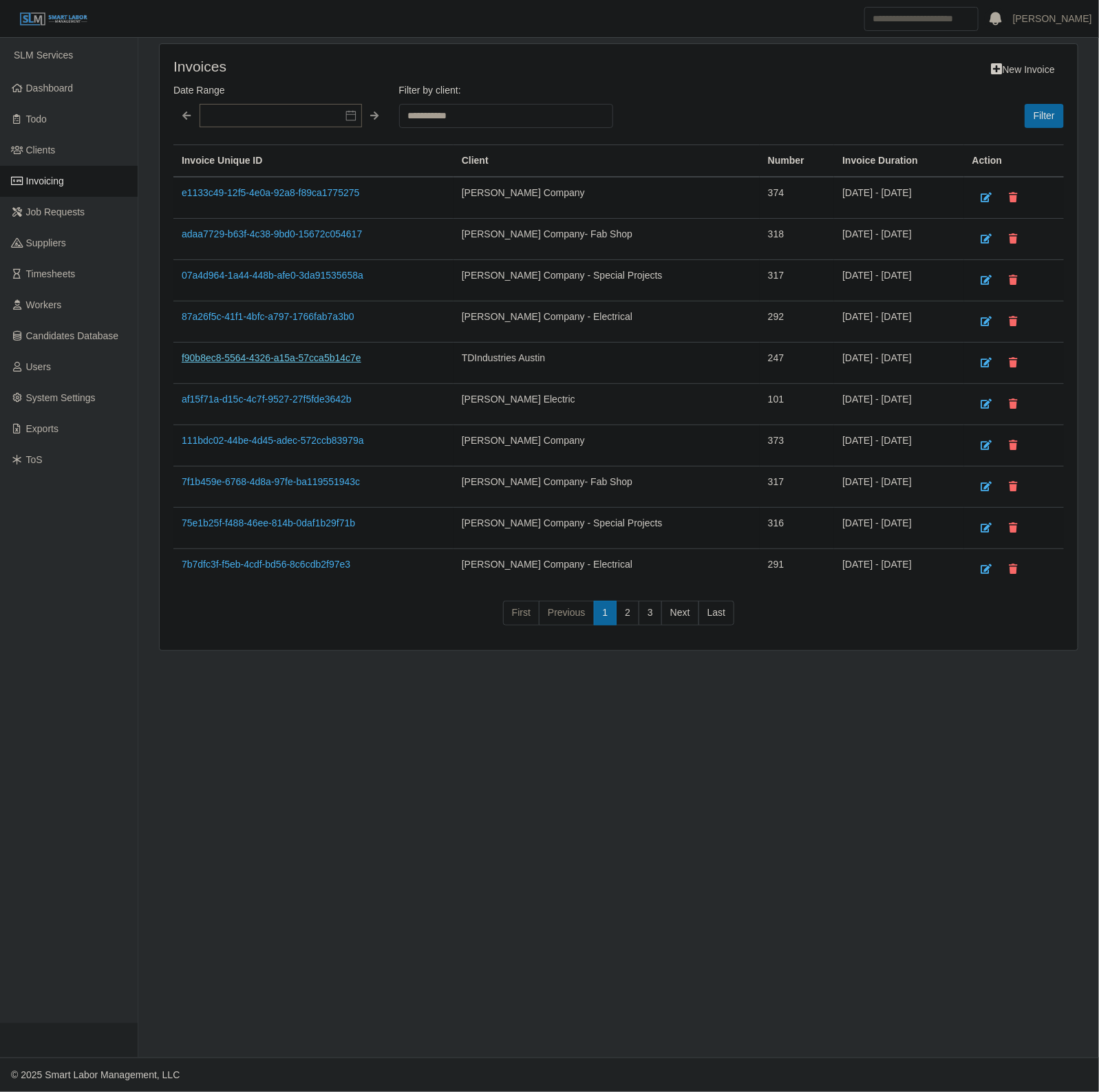
click at [327, 363] on link "f90b8ec8-5564-4326-a15a-57cca5b14c7e" at bounding box center [272, 358] width 180 height 11
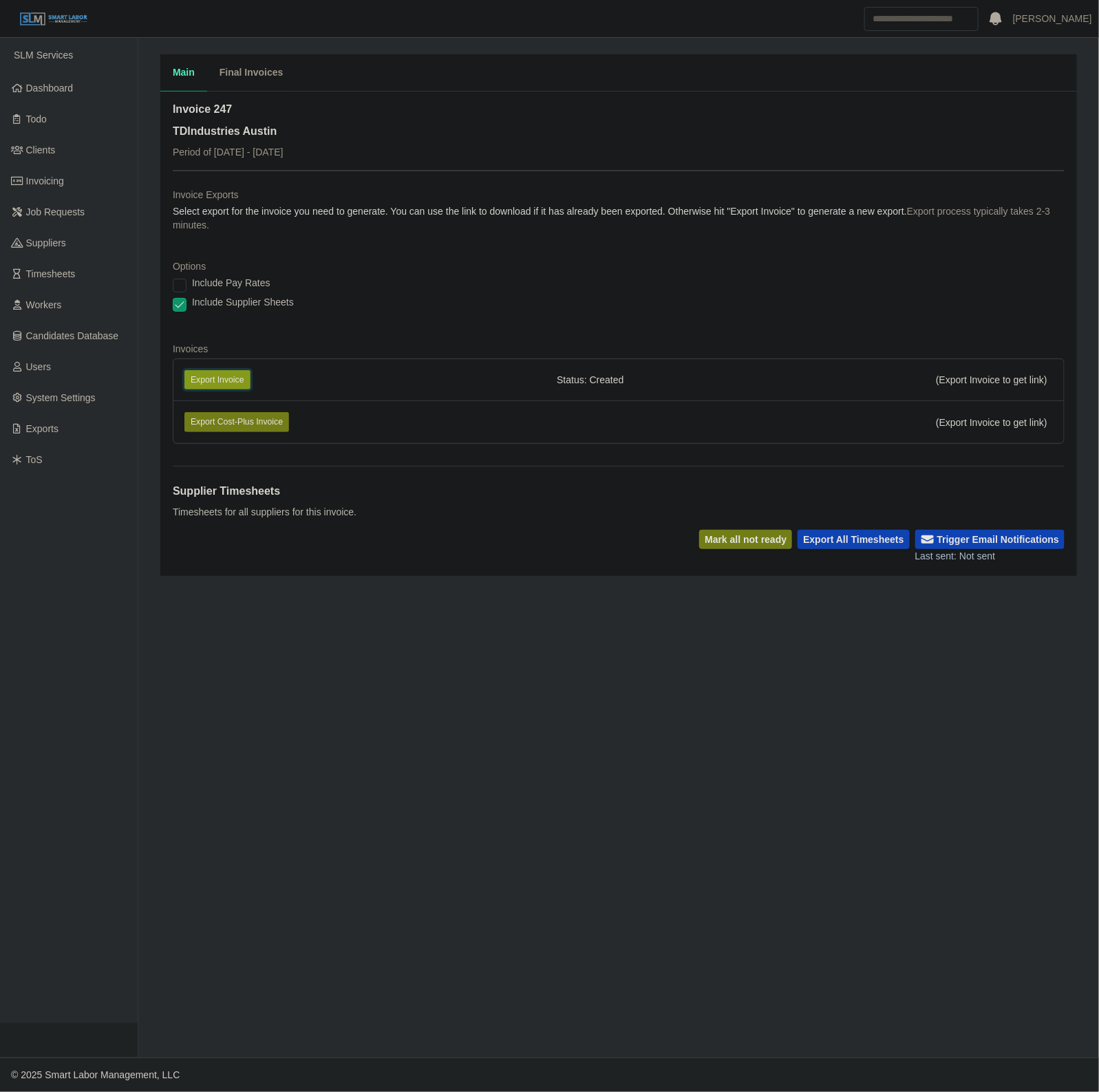
click at [249, 377] on button "Export Invoice" at bounding box center [217, 380] width 66 height 20
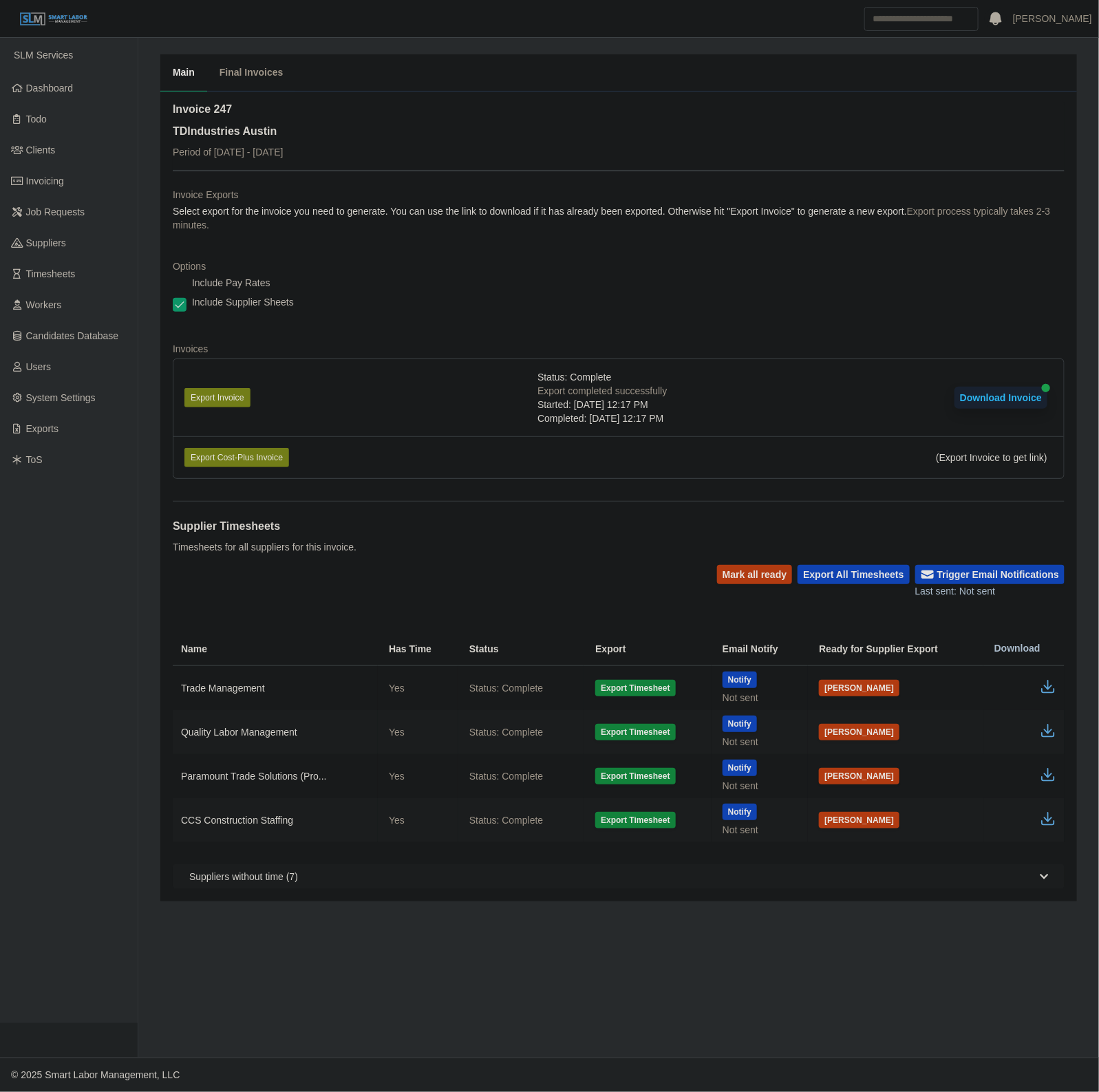
click at [996, 391] on button "Download Invoice" at bounding box center [1000, 398] width 93 height 22
click at [992, 399] on button "Download Invoice" at bounding box center [1000, 398] width 93 height 22
click at [989, 570] on button "Trigger Email Notifications" at bounding box center [990, 575] width 149 height 20
click at [740, 582] on button "Mark all ready" at bounding box center [755, 575] width 75 height 20
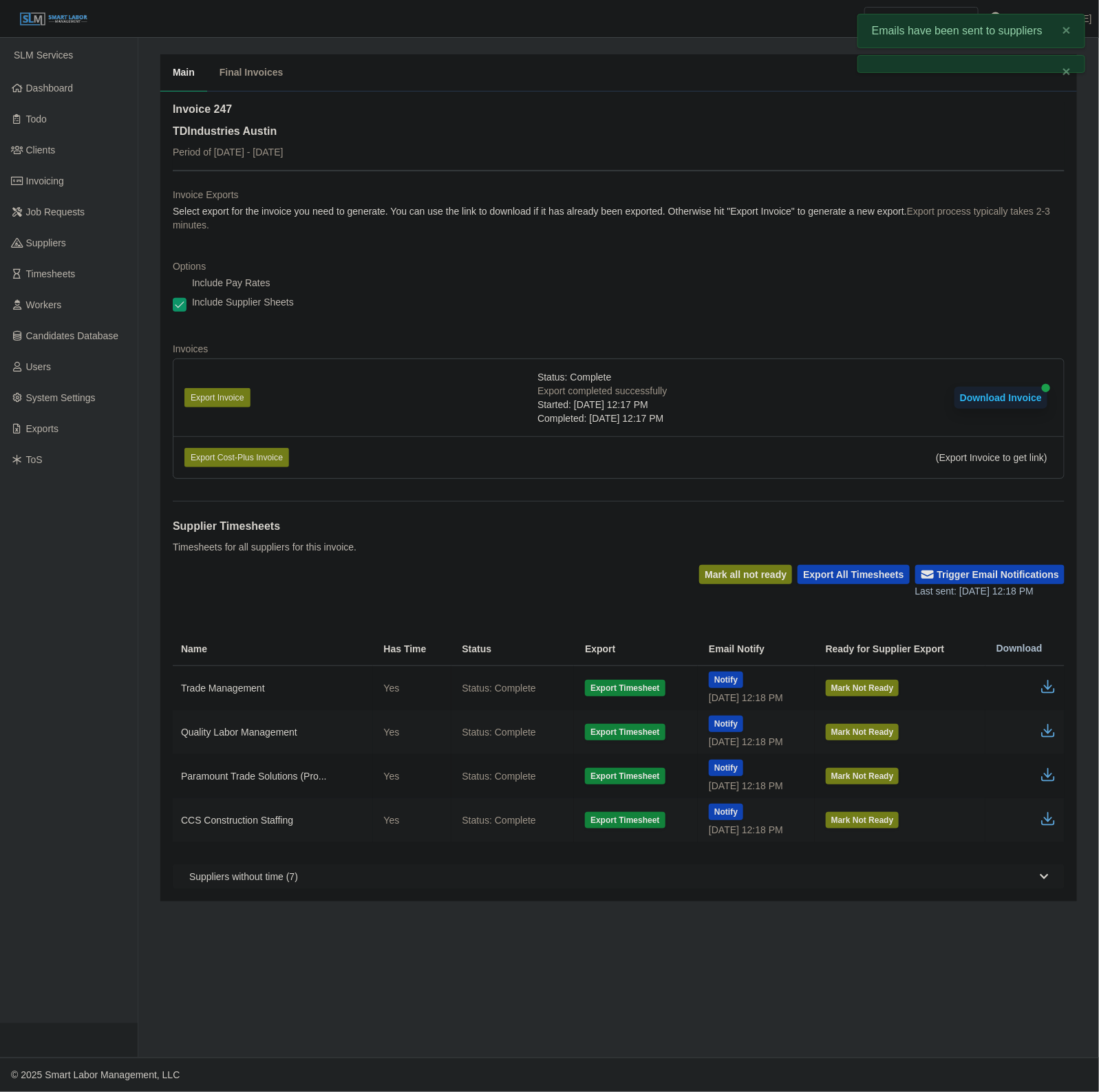
click at [455, 607] on div "Supplier Timesheets Timesheets for all suppliers for this invoice. Mark all not…" at bounding box center [618, 694] width 892 height 388
click at [52, 184] on span "Invoicing" at bounding box center [45, 181] width 38 height 11
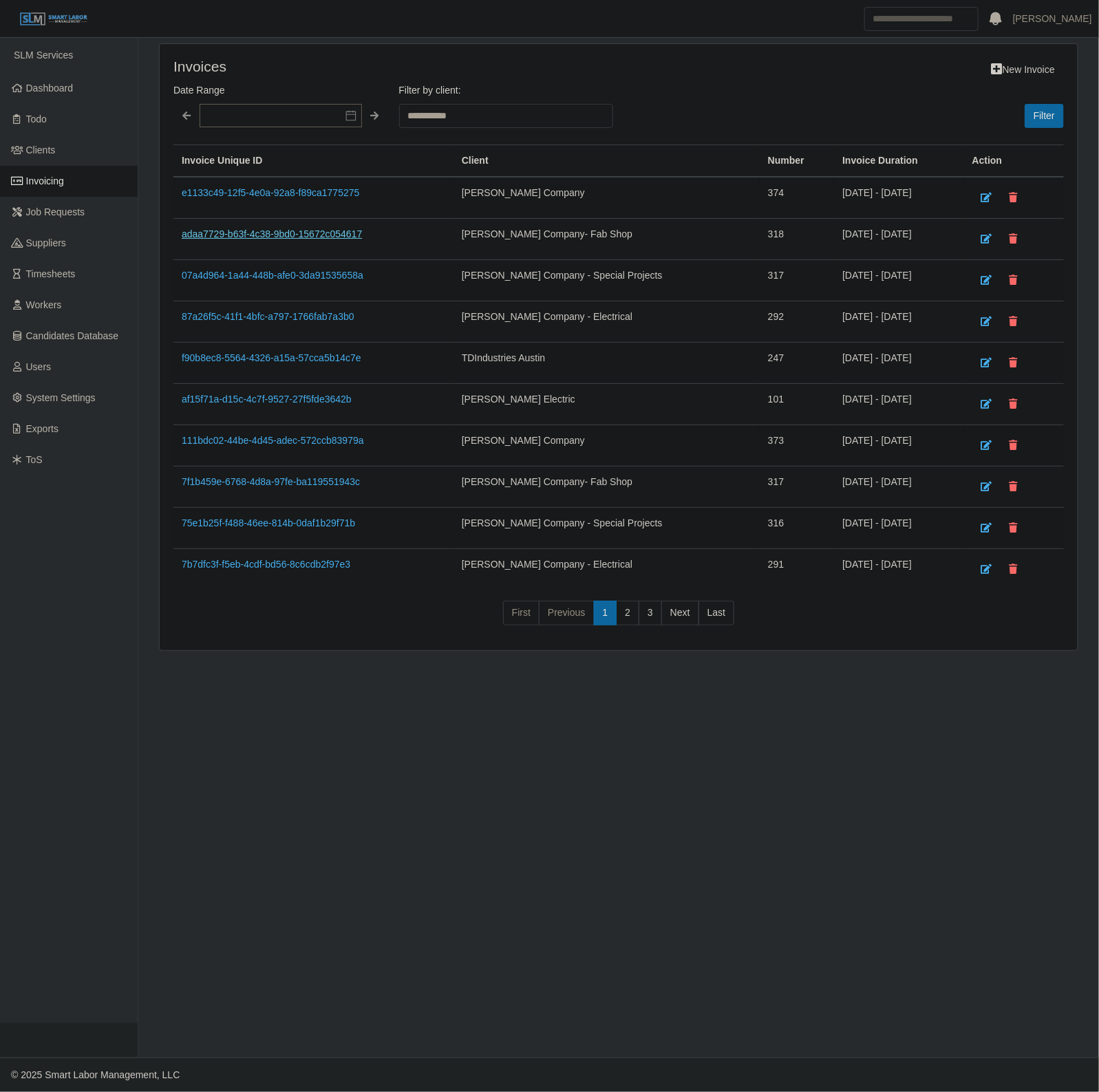
click at [279, 237] on link "adaa7729-b63f-4c38-9bd0-15672c054617" at bounding box center [272, 234] width 180 height 11
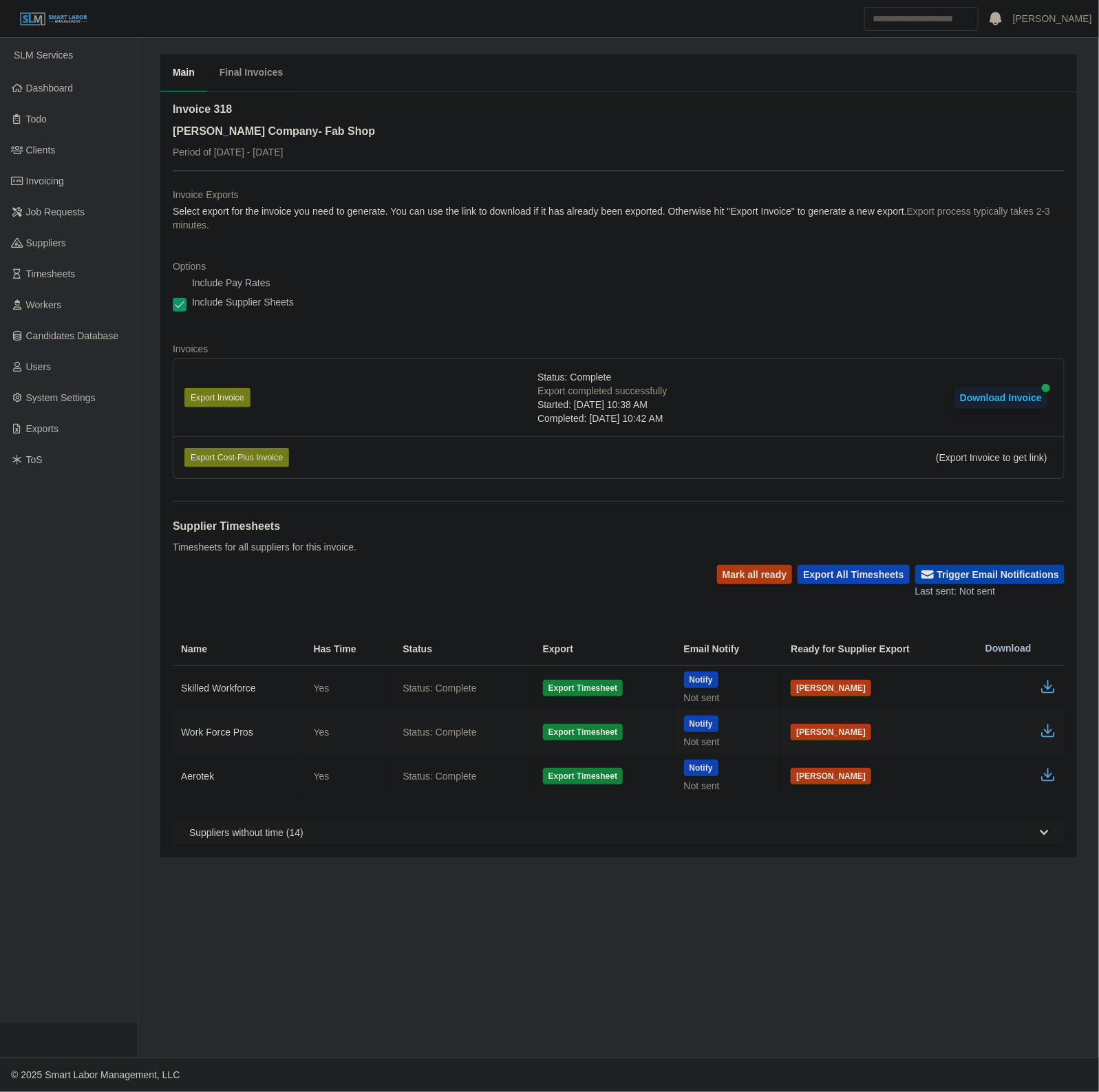
click at [971, 576] on button "Trigger Email Notifications" at bounding box center [990, 575] width 149 height 20
click at [785, 575] on button "Mark all ready" at bounding box center [755, 575] width 75 height 20
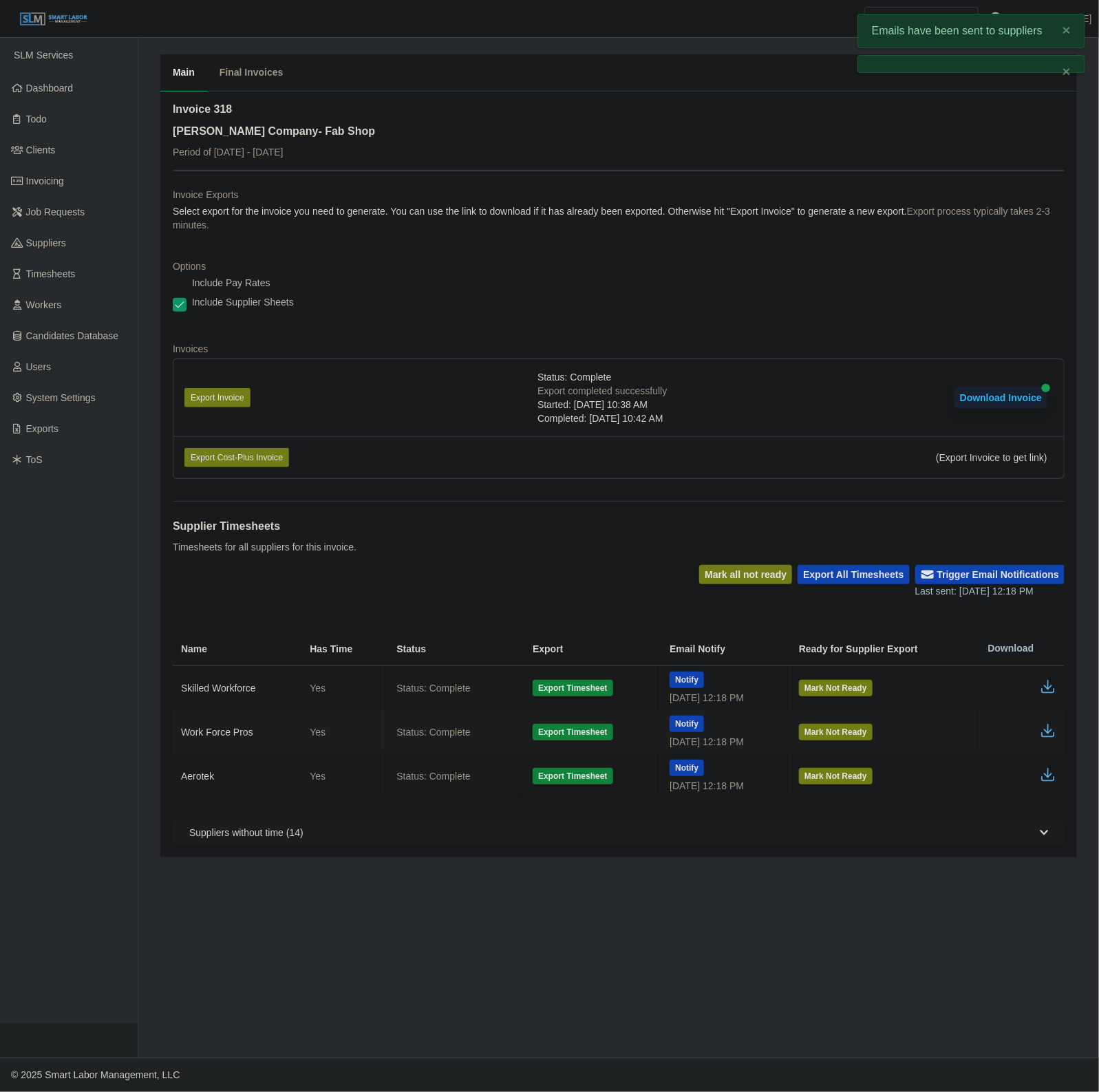
click at [1043, 733] on icon "button" at bounding box center [1048, 731] width 17 height 17
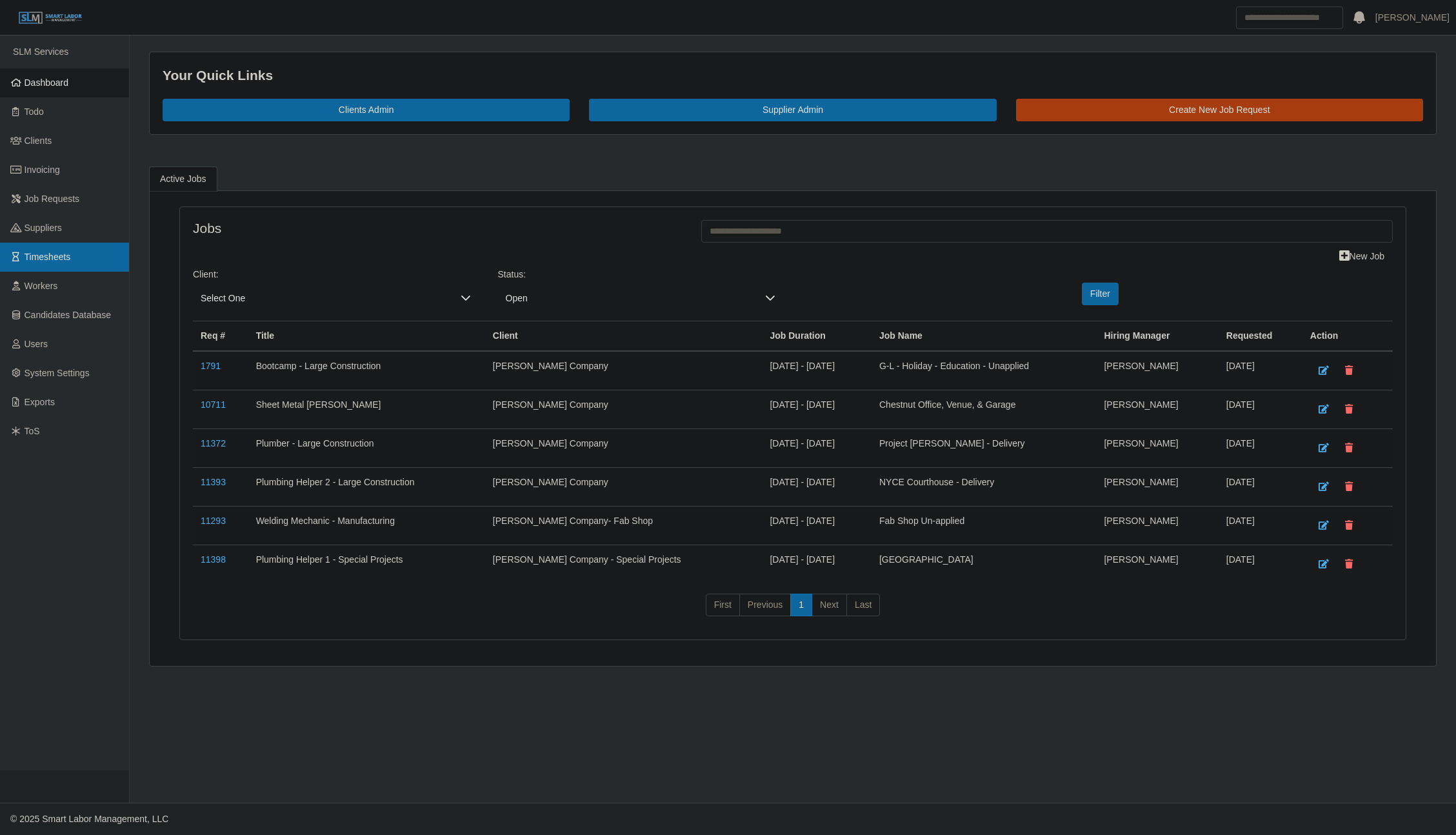
click at [74, 251] on link "Timesheets" at bounding box center [65, 257] width 129 height 29
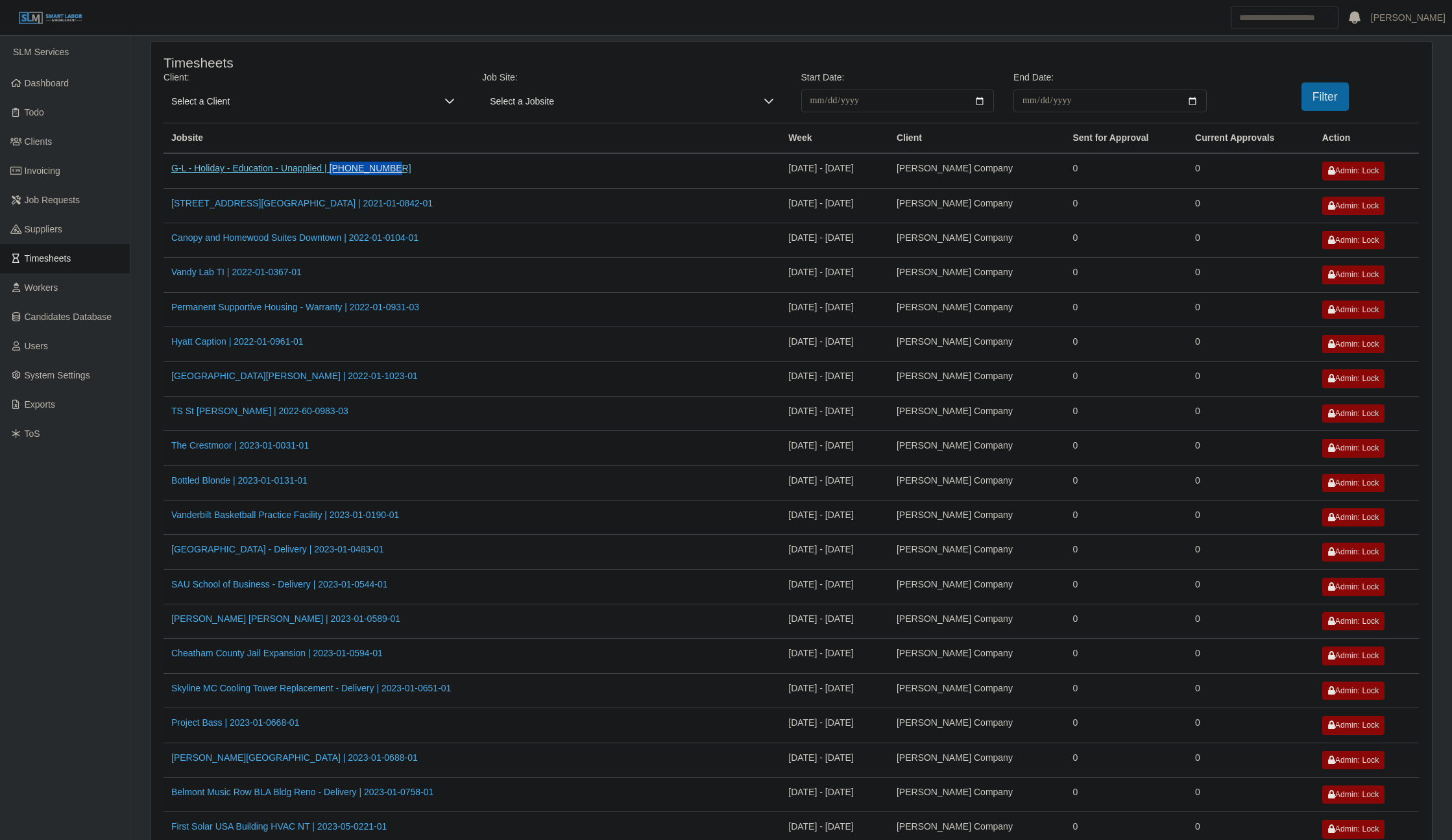
drag, startPoint x: 390, startPoint y: 169, endPoint x: 330, endPoint y: 173, distance: 60.1
click at [330, 173] on td "G-L - Holiday - Education - Unapplied | 0000-01-0101" at bounding box center [472, 170] width 617 height 35
copy link "0000-01-0101"
click at [283, 169] on link "G-L - Holiday - Education - Unapplied | 0000-01-0101" at bounding box center [292, 168] width 240 height 11
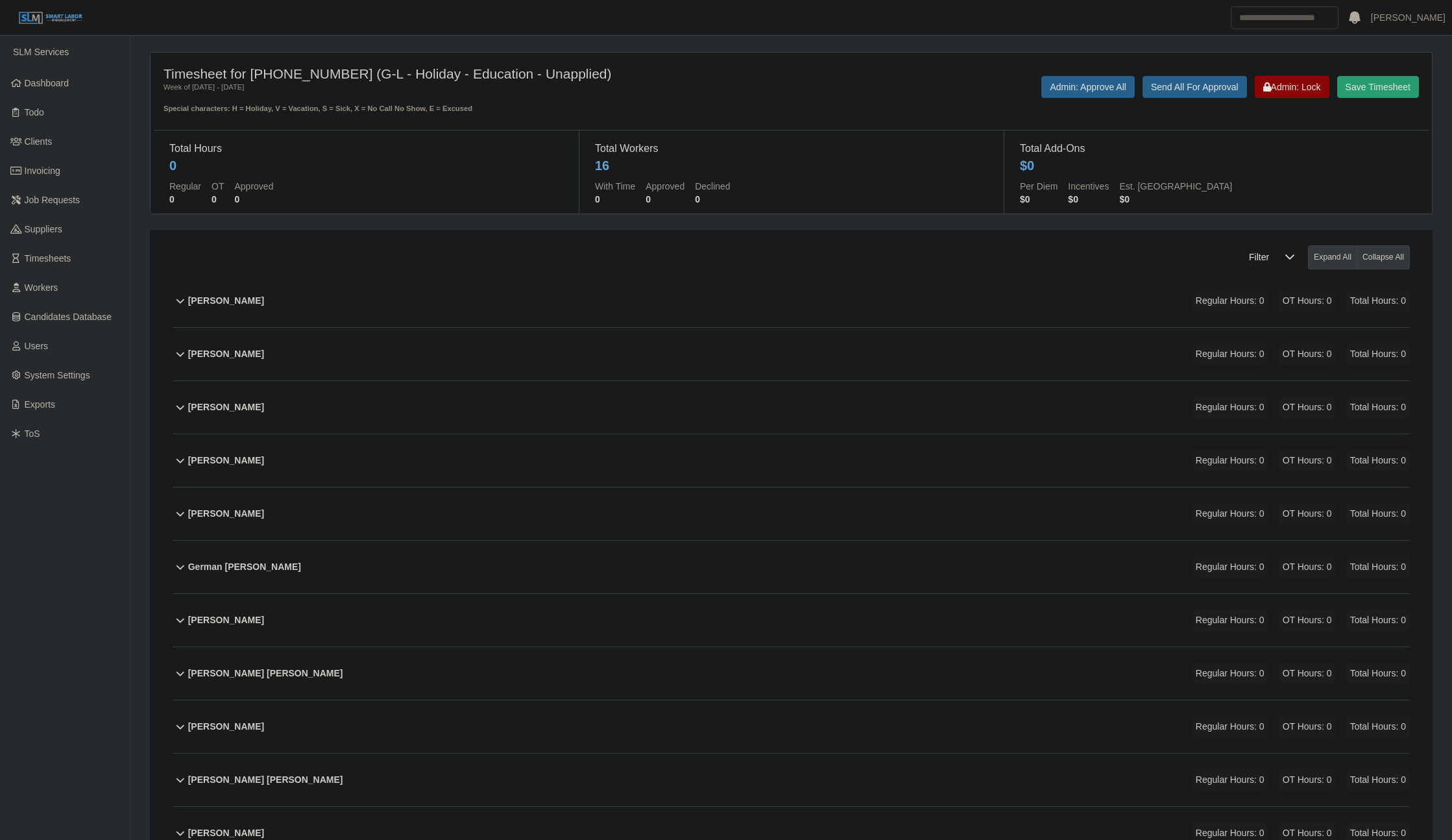
click at [544, 367] on div "[PERSON_NAME] Regular Hours: 0 OT Hours: 0 Total Hours: 0" at bounding box center [799, 354] width 1222 height 53
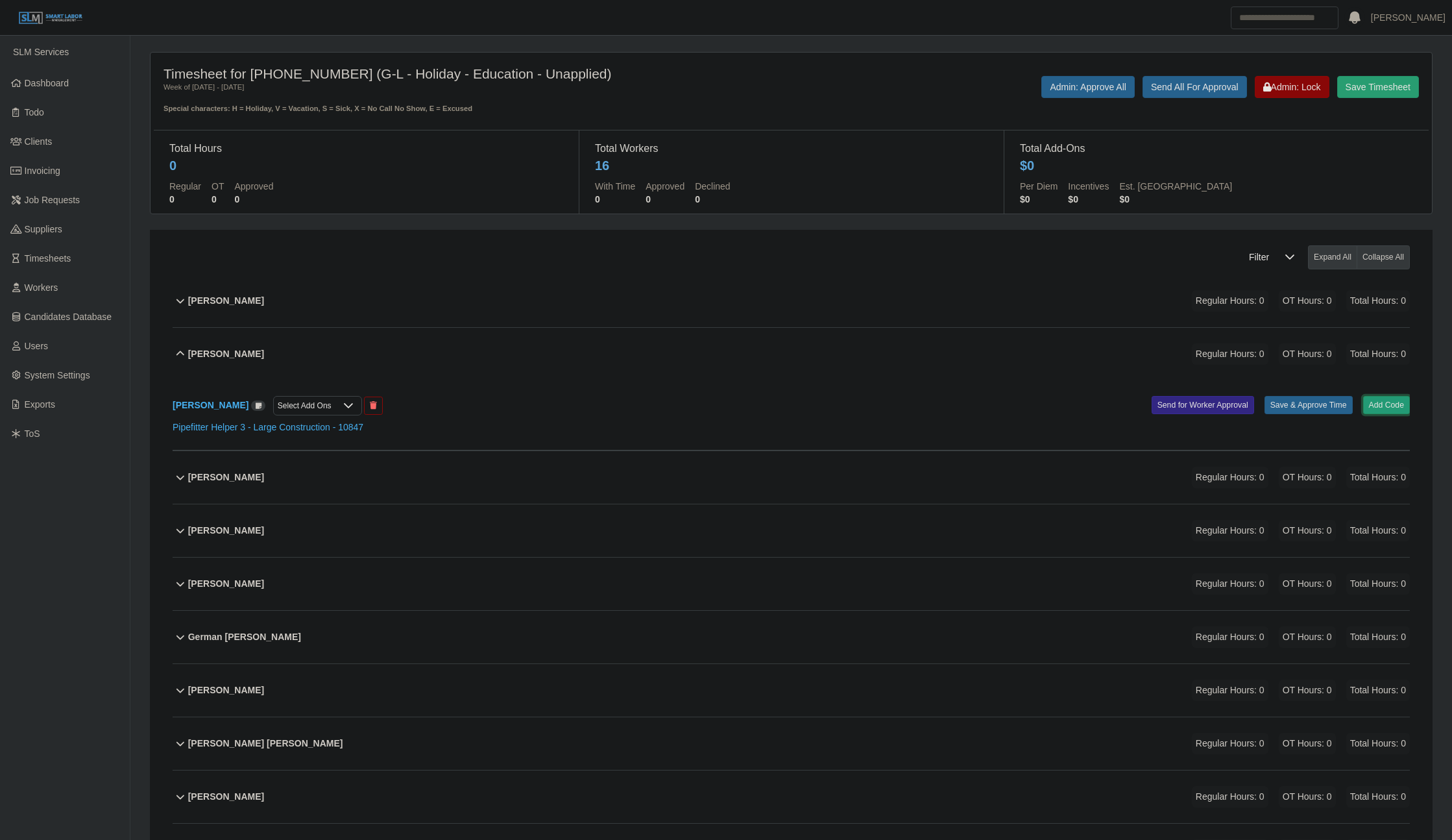
click at [1371, 404] on button "Add Code" at bounding box center [1387, 405] width 47 height 18
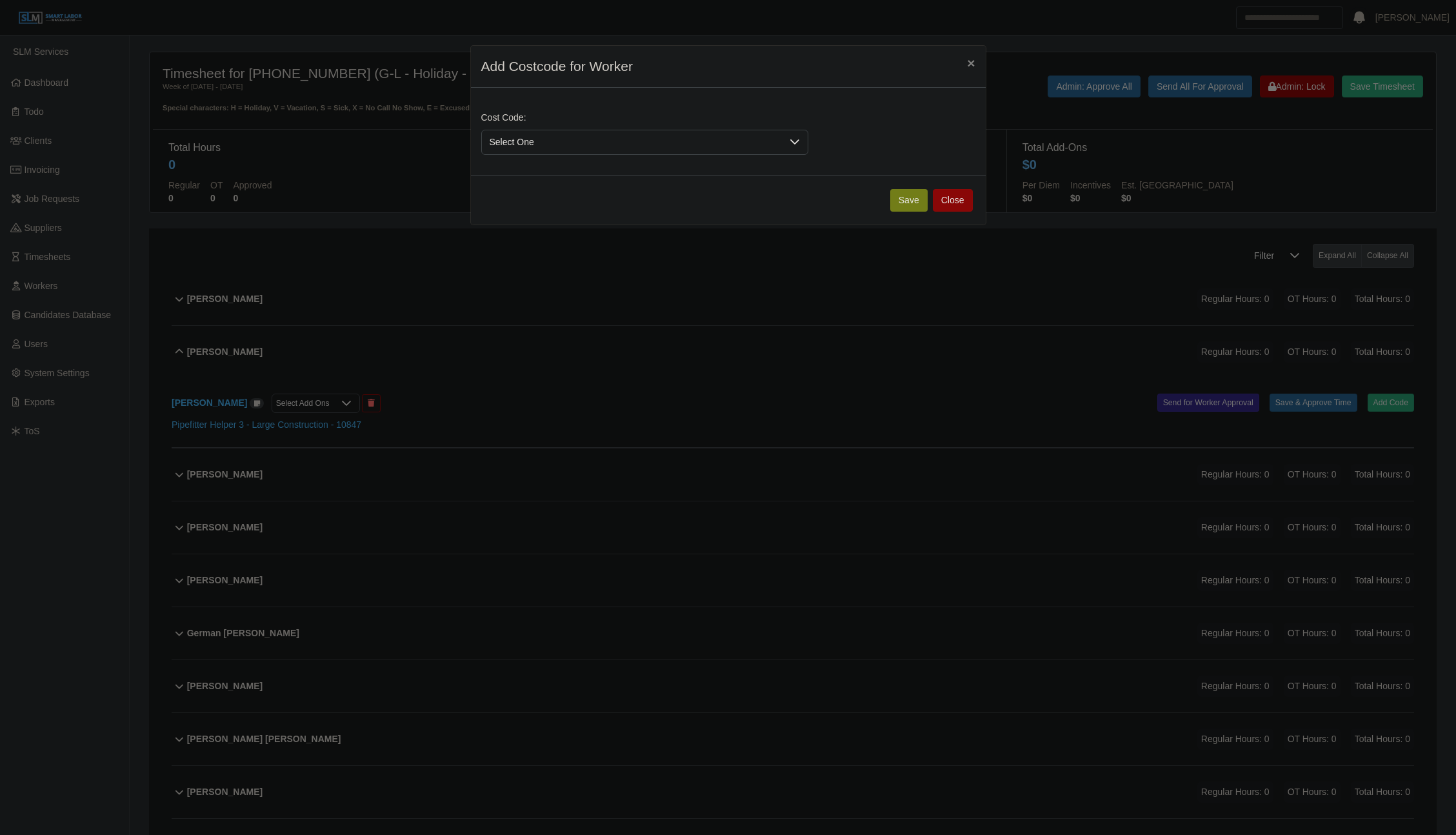
click at [585, 137] on span "Select One" at bounding box center [631, 142] width 300 height 24
